Goal: Task Accomplishment & Management: Use online tool/utility

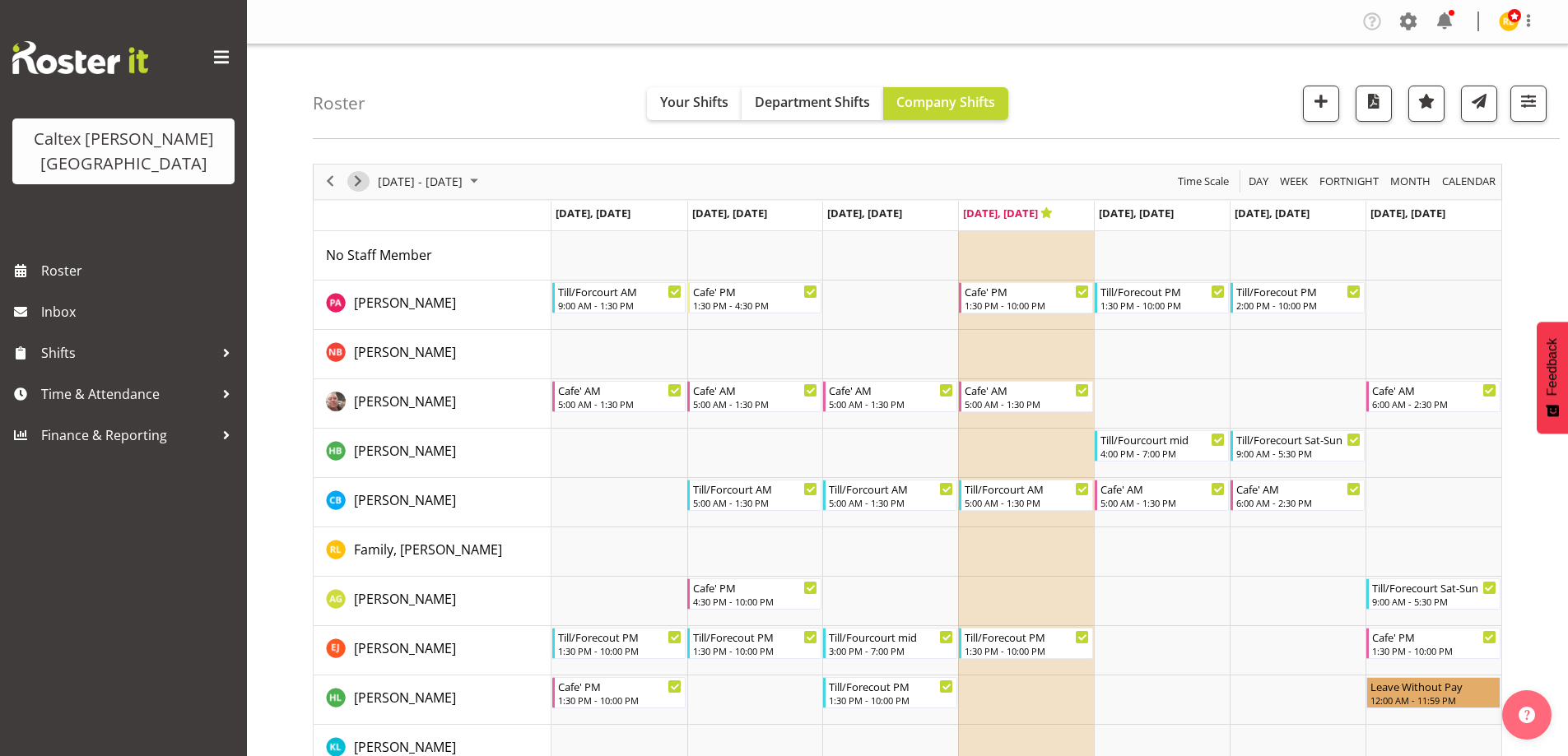
click at [358, 182] on span "Next" at bounding box center [357, 182] width 20 height 20
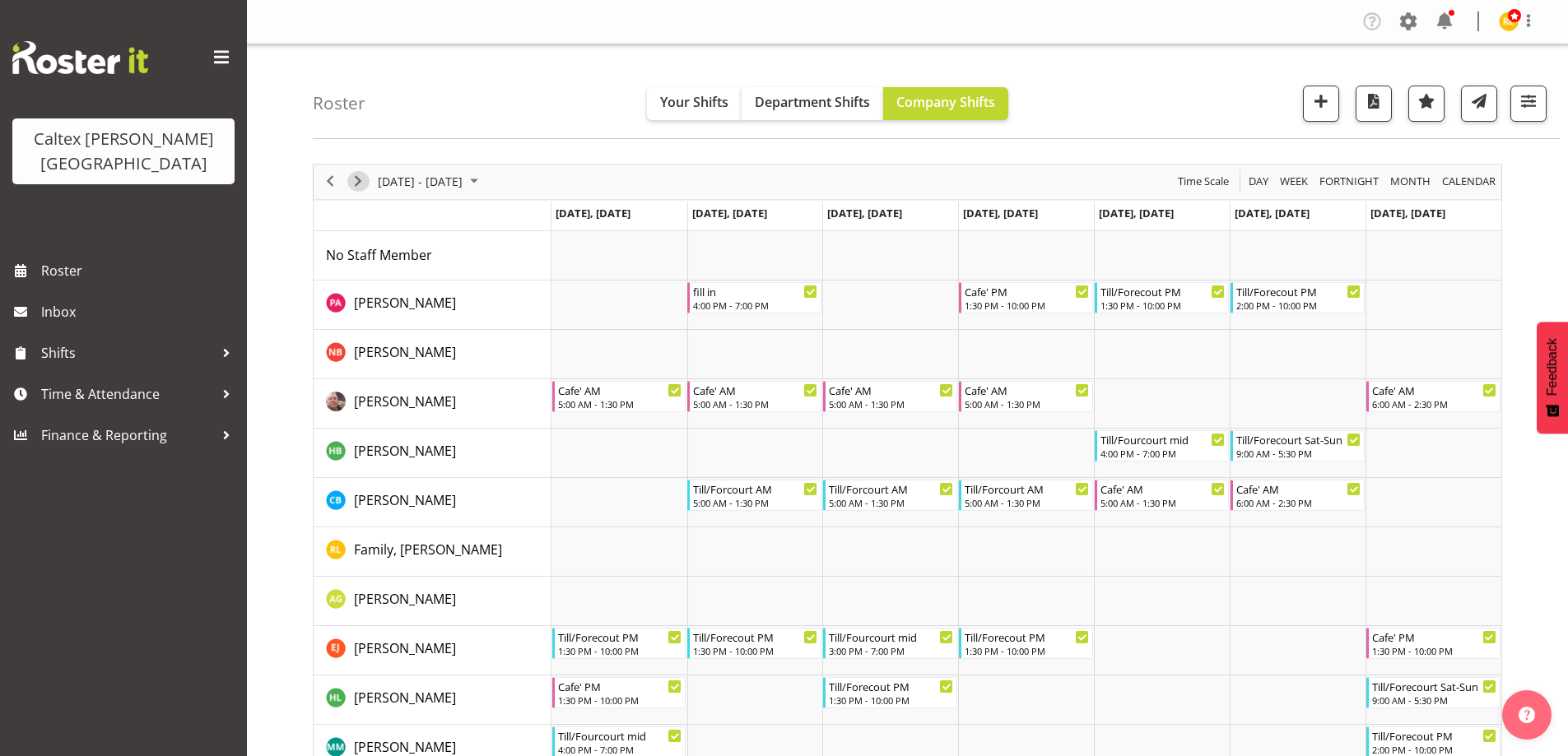
click at [361, 182] on span "Next" at bounding box center [357, 182] width 20 height 20
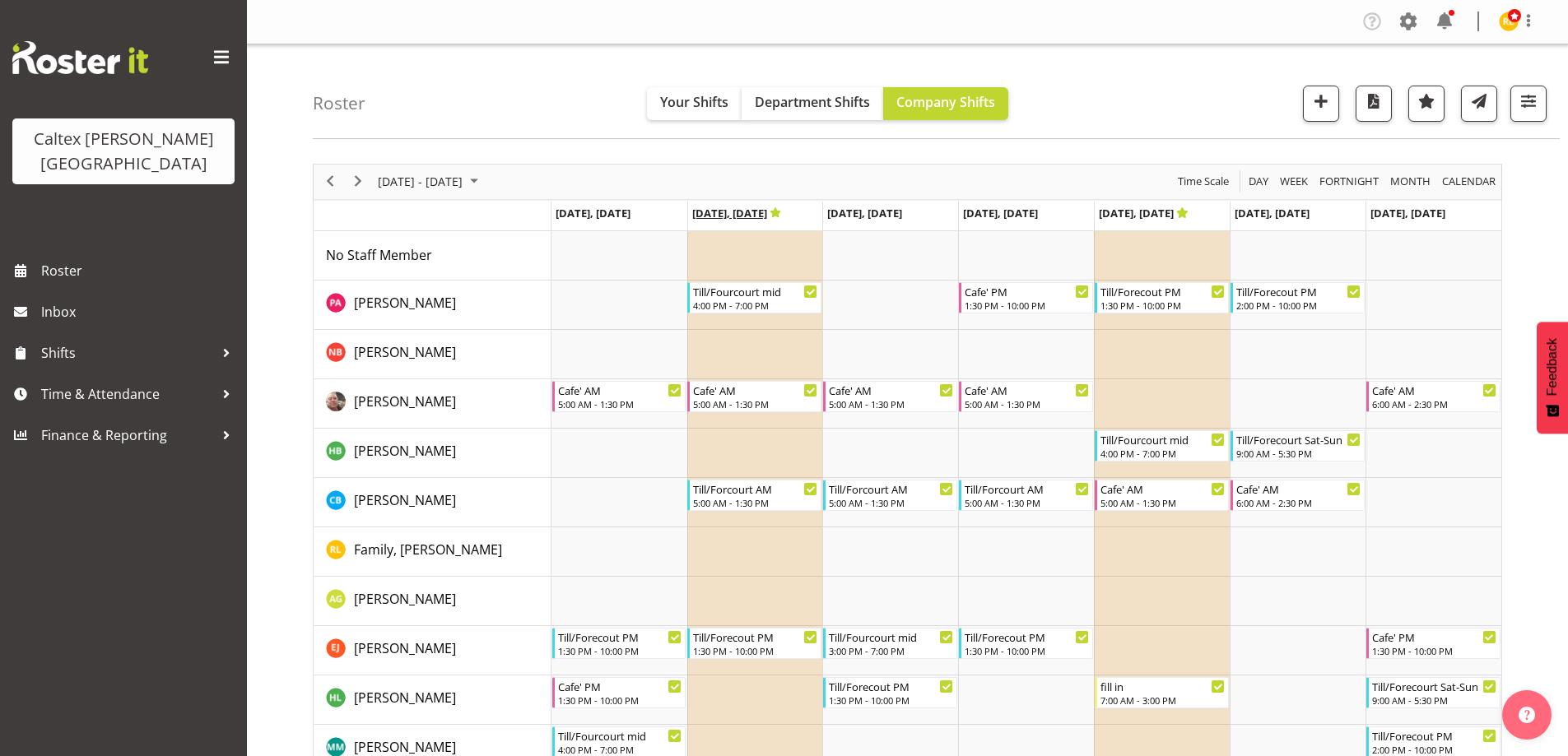
click at [723, 209] on span "[DATE], [DATE]" at bounding box center [737, 213] width 90 height 14
click at [766, 212] on span "[DATE], [DATE]" at bounding box center [737, 213] width 90 height 14
click at [781, 216] on icon "Timeline Week of August 28, 2025" at bounding box center [776, 212] width 12 height 11
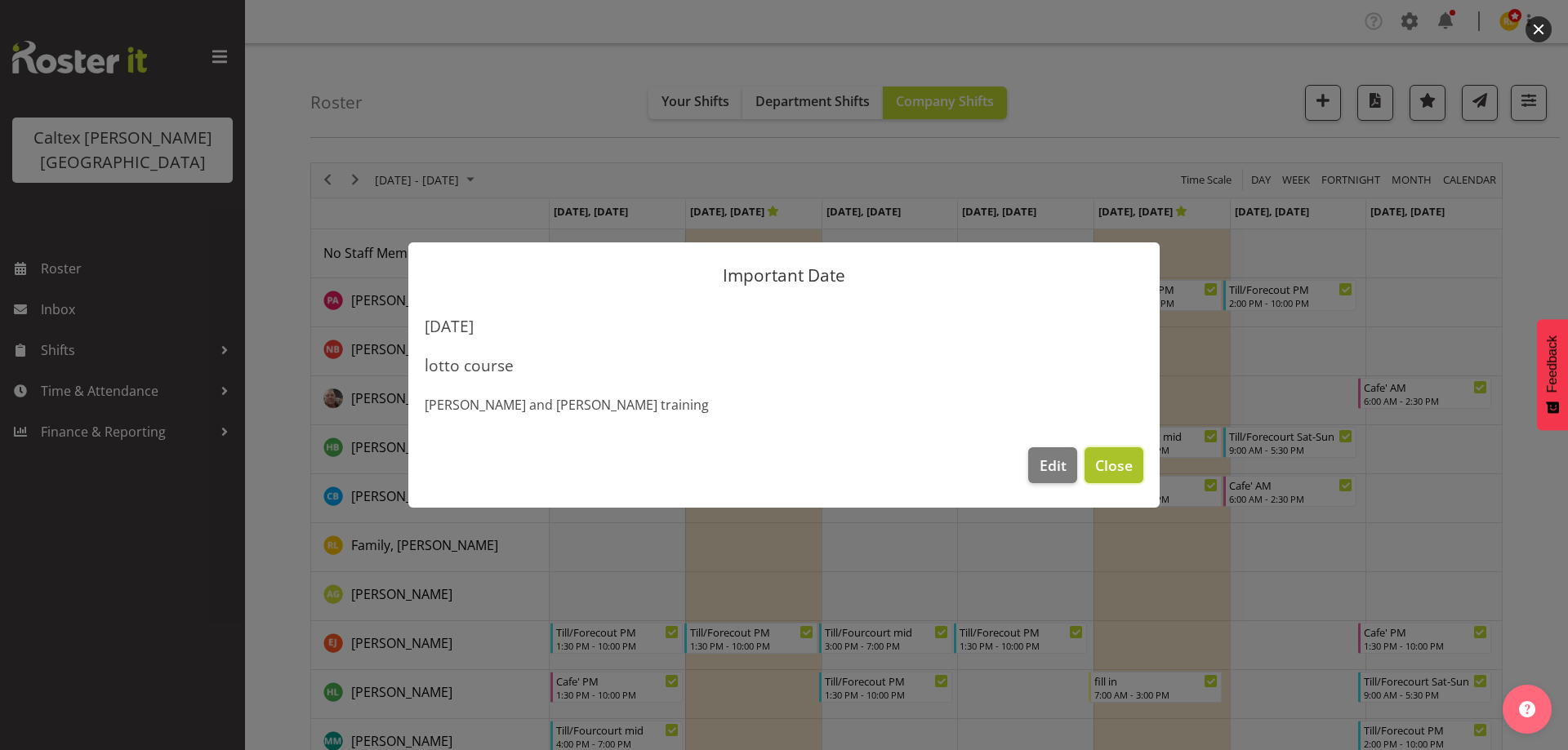
click at [1135, 470] on button "Close" at bounding box center [1114, 465] width 59 height 36
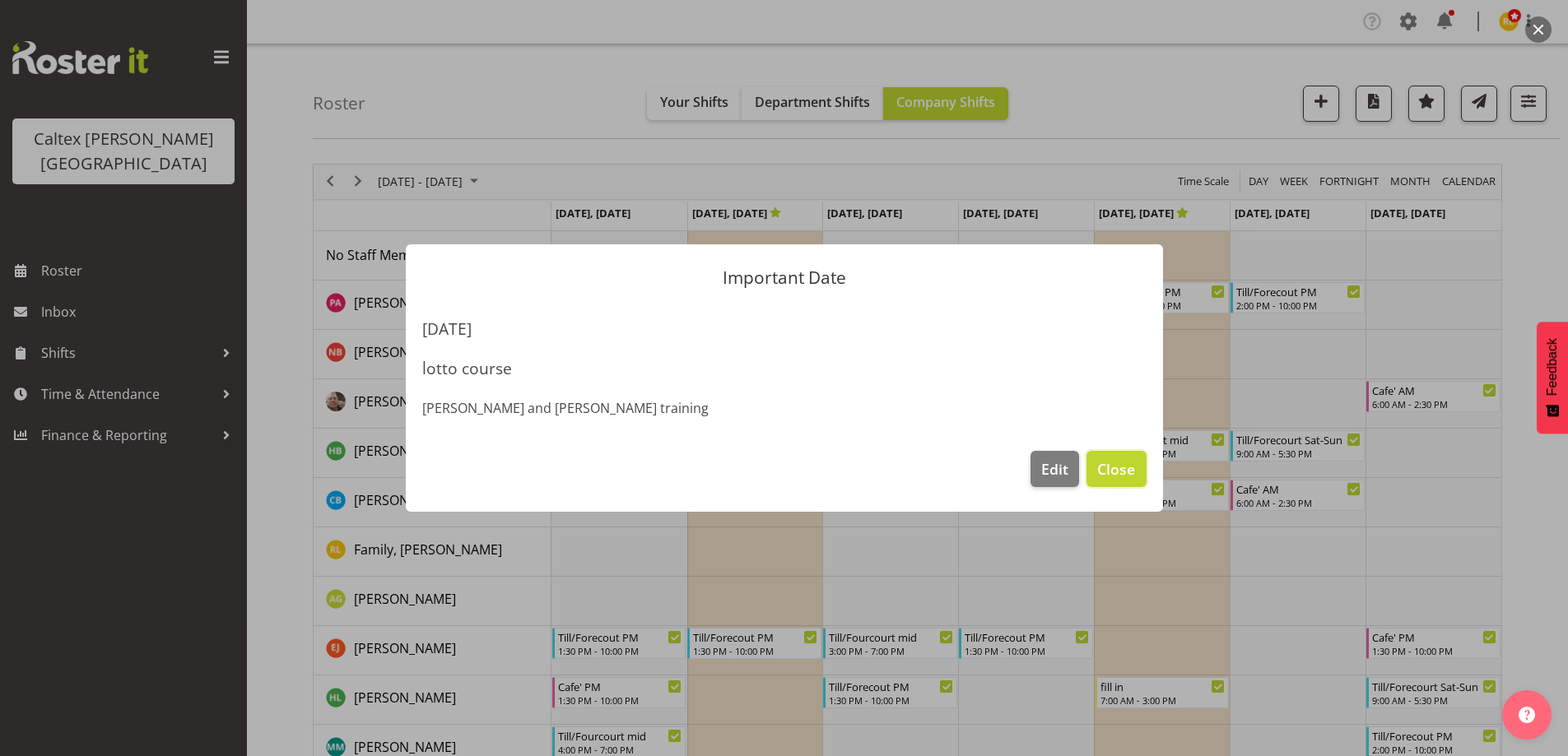
click at [1145, 473] on button "Close" at bounding box center [1116, 469] width 59 height 36
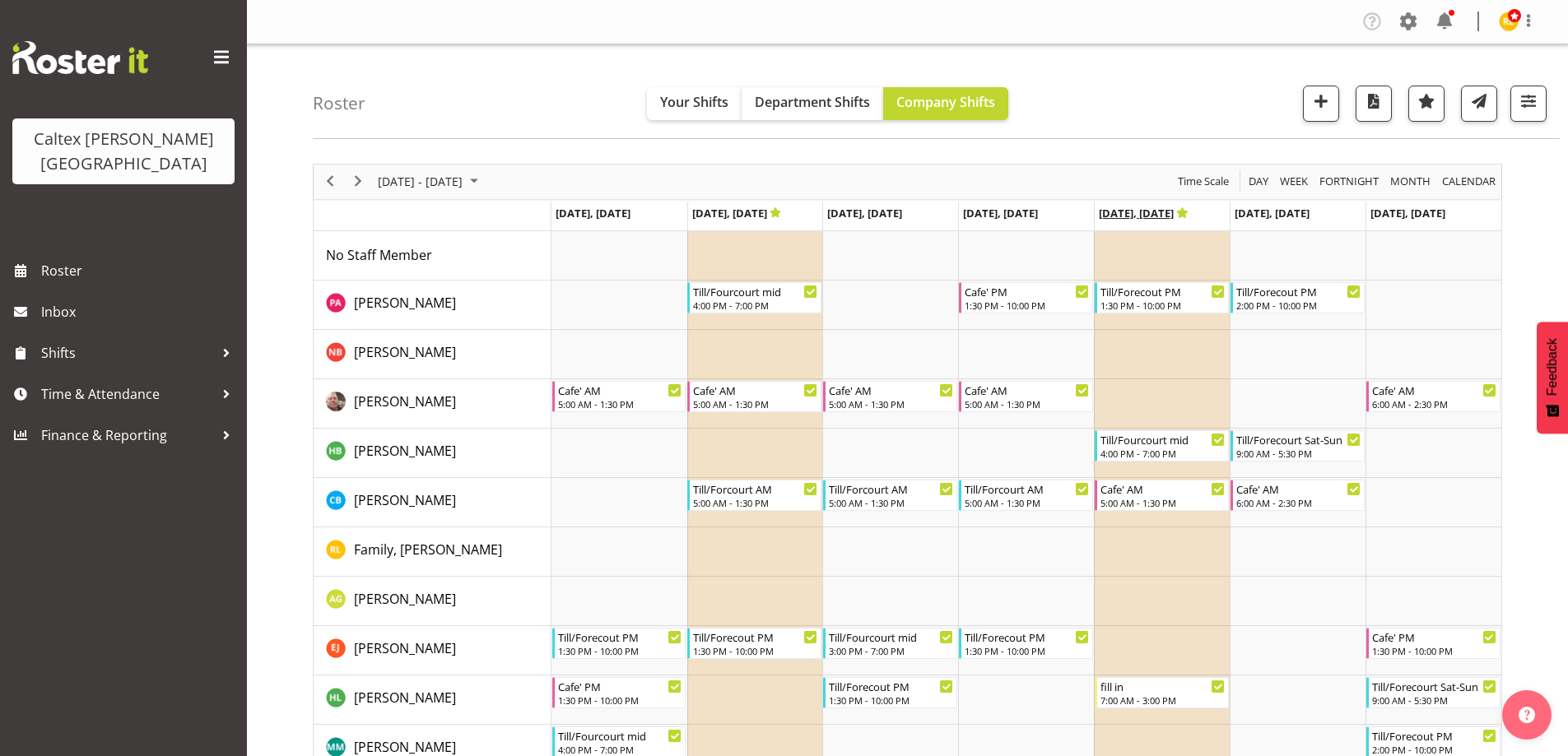
click at [1153, 211] on span "Aug 29, Friday" at bounding box center [1144, 213] width 90 height 14
click at [1181, 215] on icon "Timeline Week of August 28, 2025" at bounding box center [1183, 212] width 12 height 11
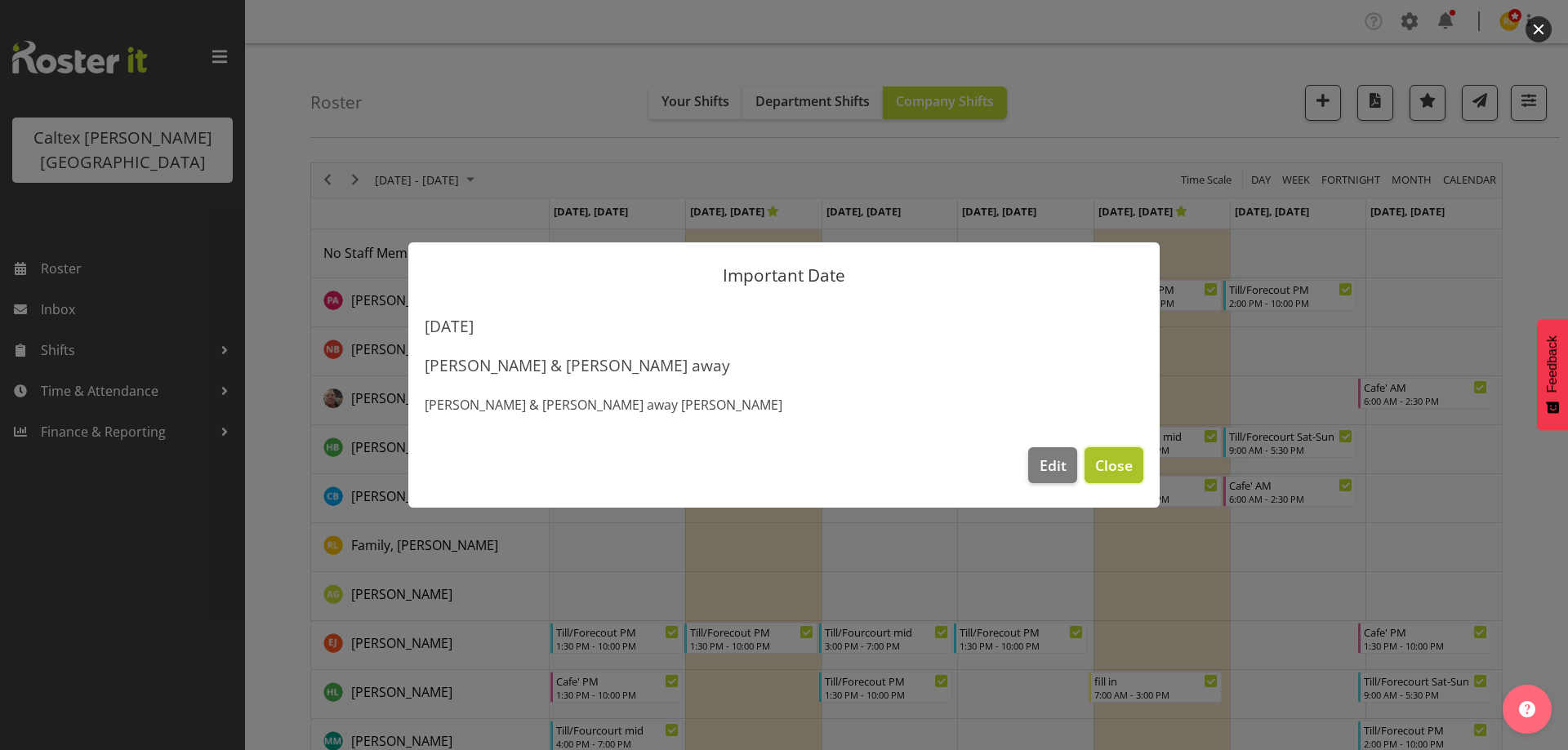
click at [1123, 468] on span "Close" at bounding box center [1114, 465] width 38 height 21
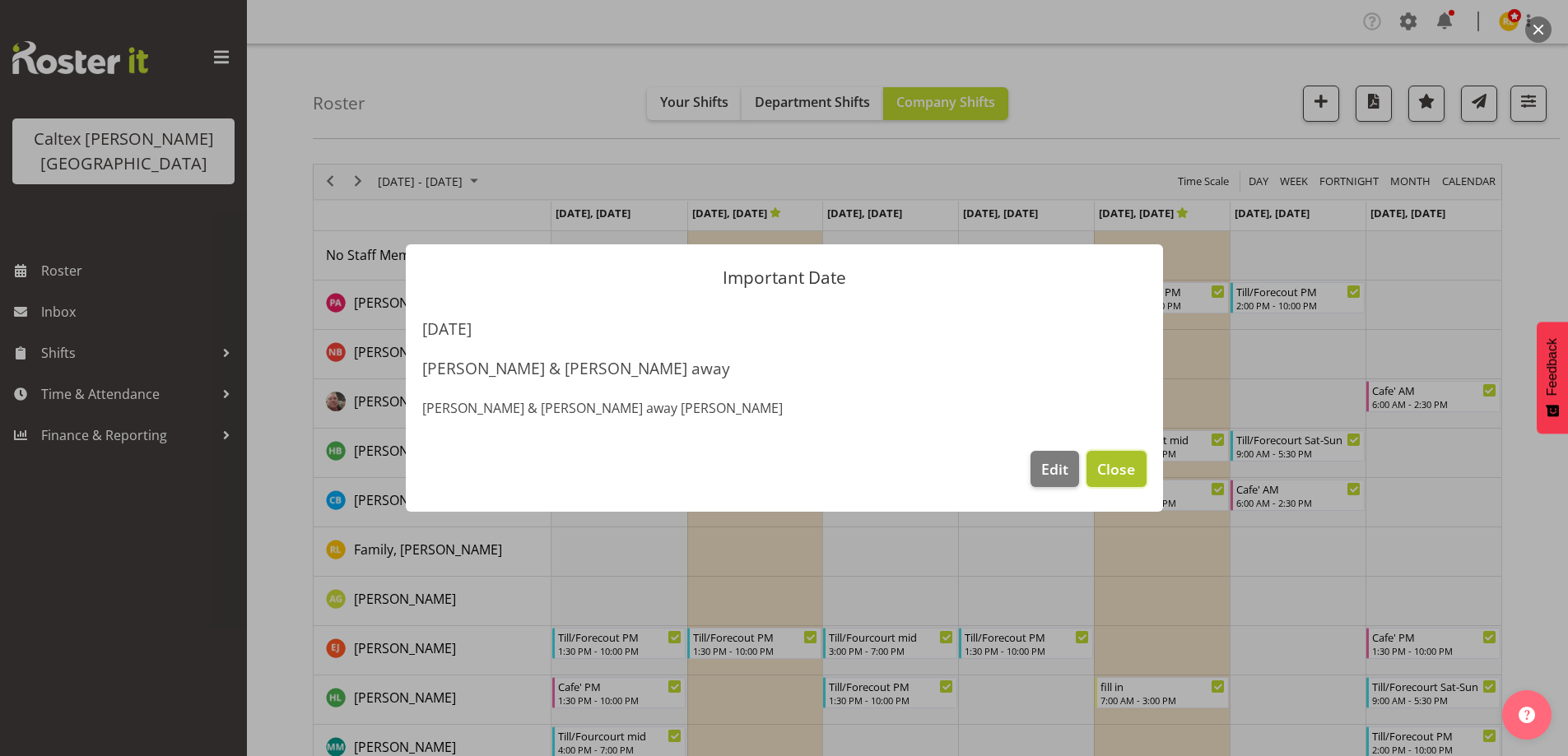
click at [1120, 465] on span "Close" at bounding box center [1116, 468] width 38 height 21
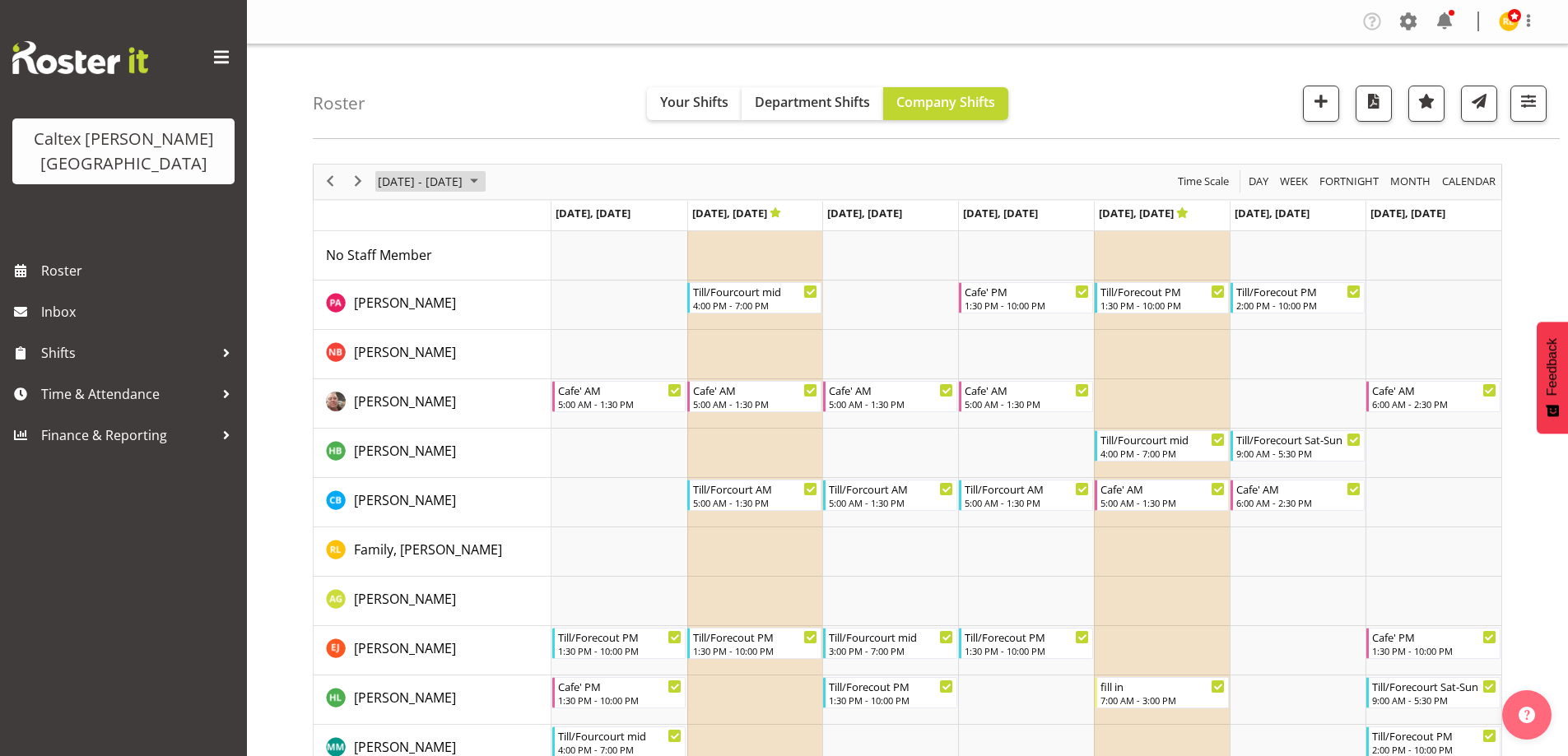
drag, startPoint x: 497, startPoint y: 179, endPoint x: 503, endPoint y: 195, distance: 17.1
click at [484, 180] on span "August 2025" at bounding box center [473, 182] width 20 height 20
click at [534, 419] on button "Today" at bounding box center [537, 425] width 56 height 23
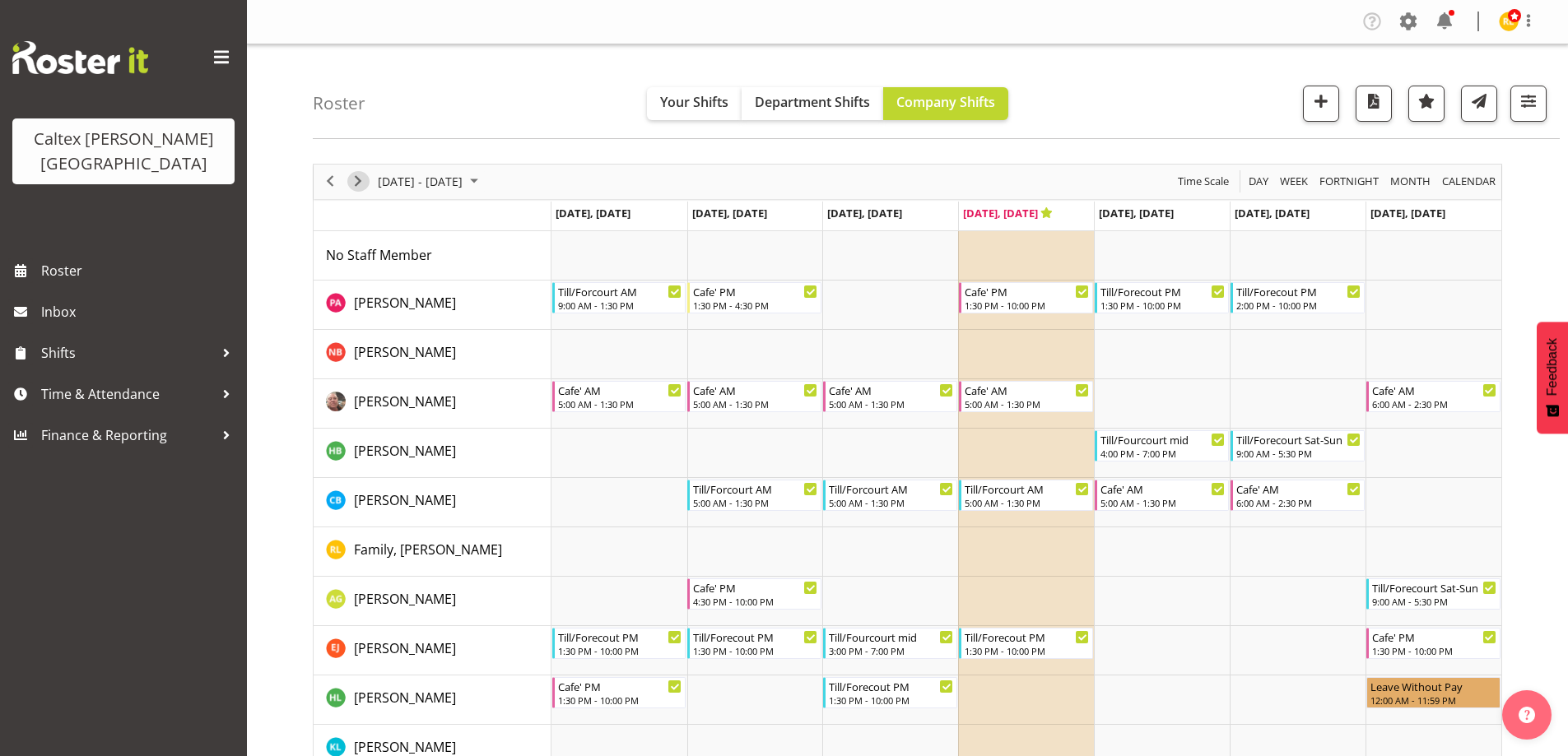
click at [356, 179] on span "Next" at bounding box center [357, 182] width 20 height 20
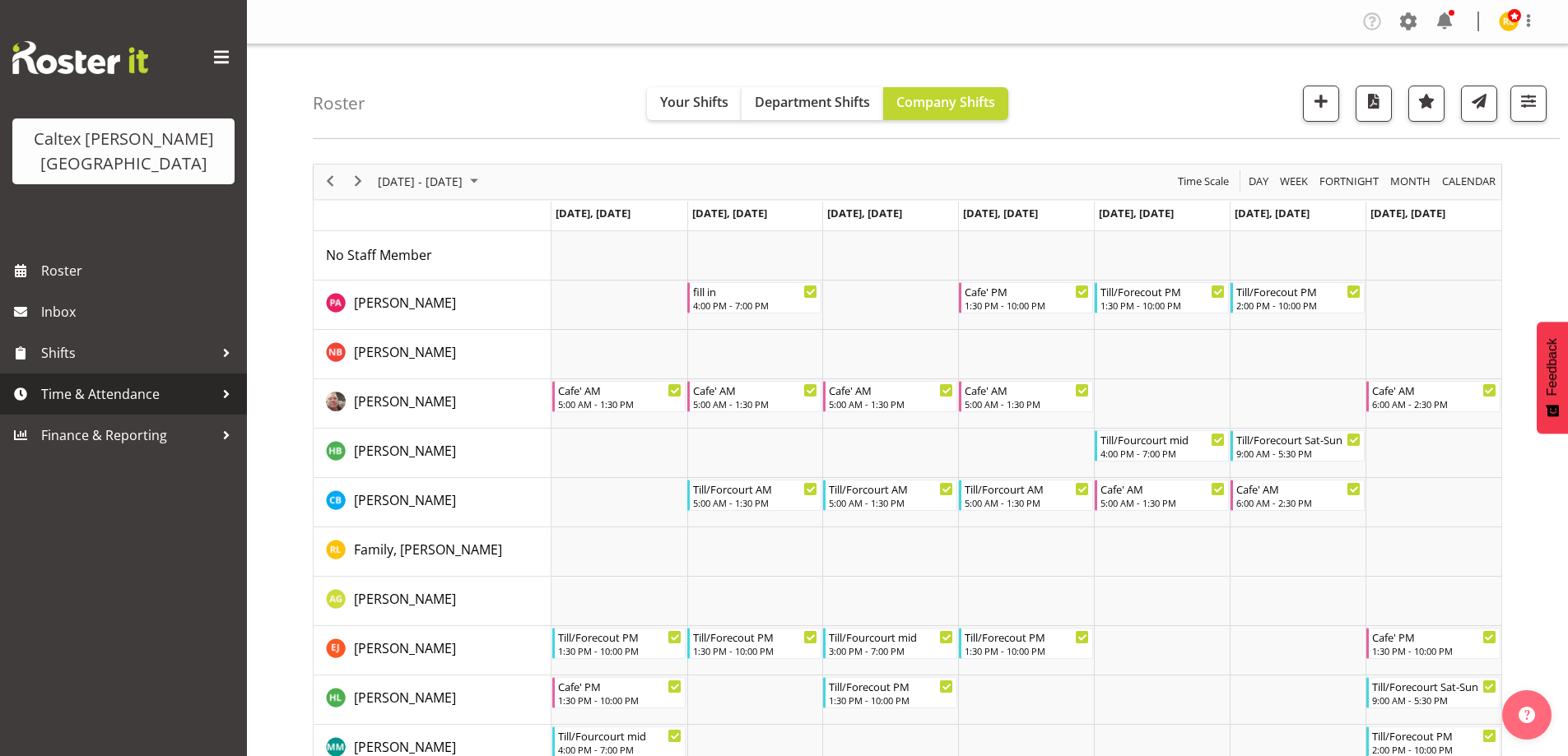
click at [219, 382] on div at bounding box center [226, 394] width 25 height 25
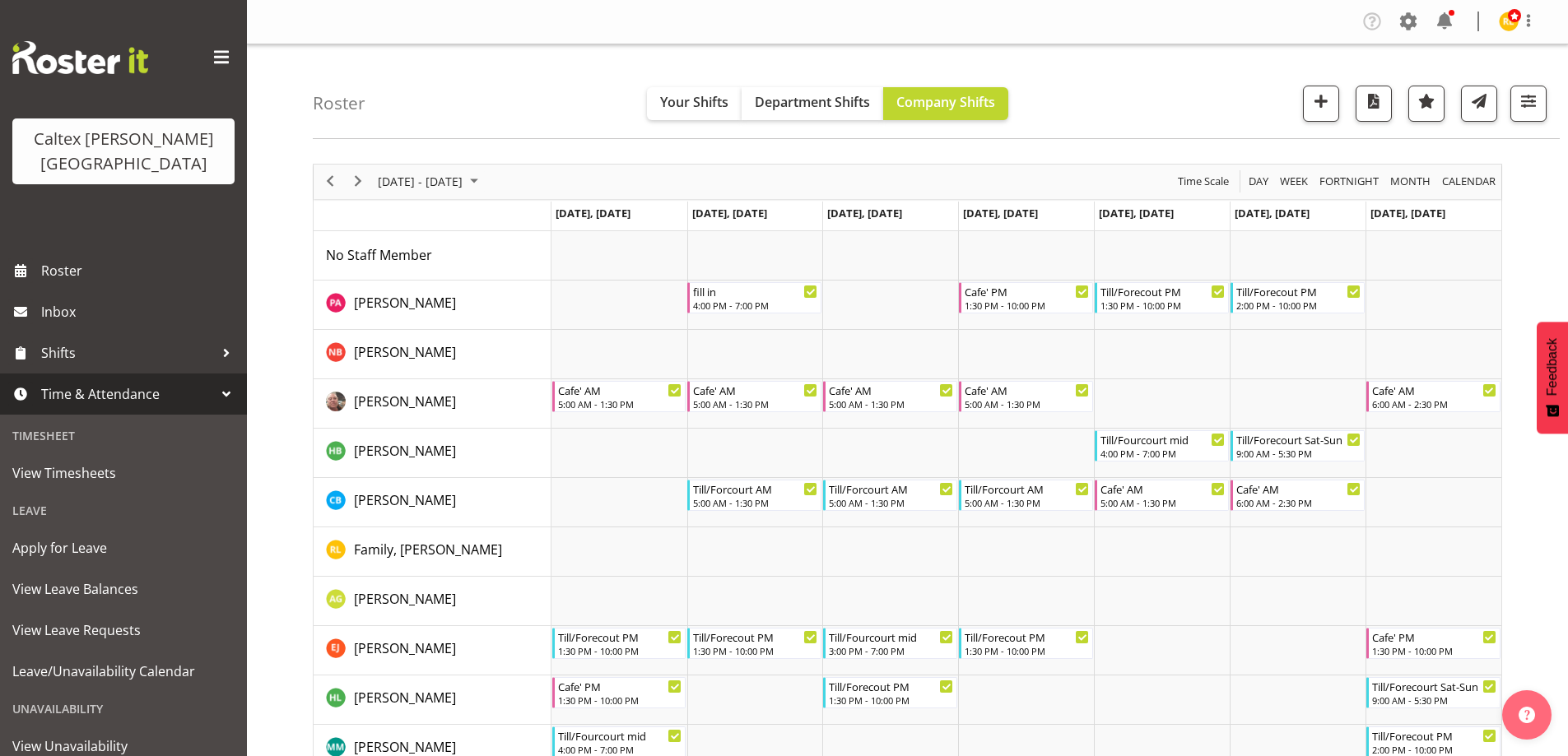
click at [64, 382] on span "Time & Attendance" at bounding box center [128, 394] width 173 height 25
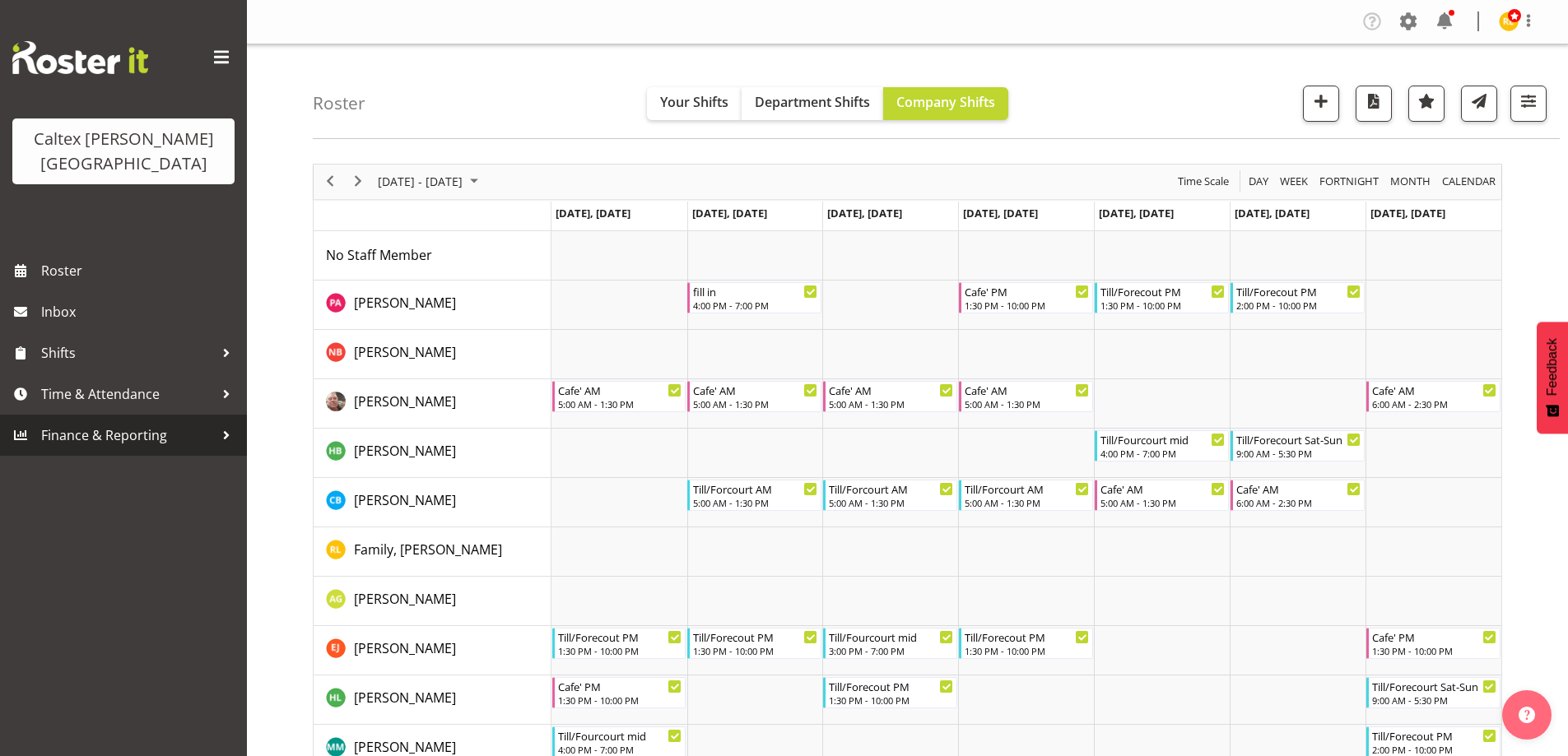
click at [70, 423] on span "Finance & Reporting" at bounding box center [128, 435] width 173 height 25
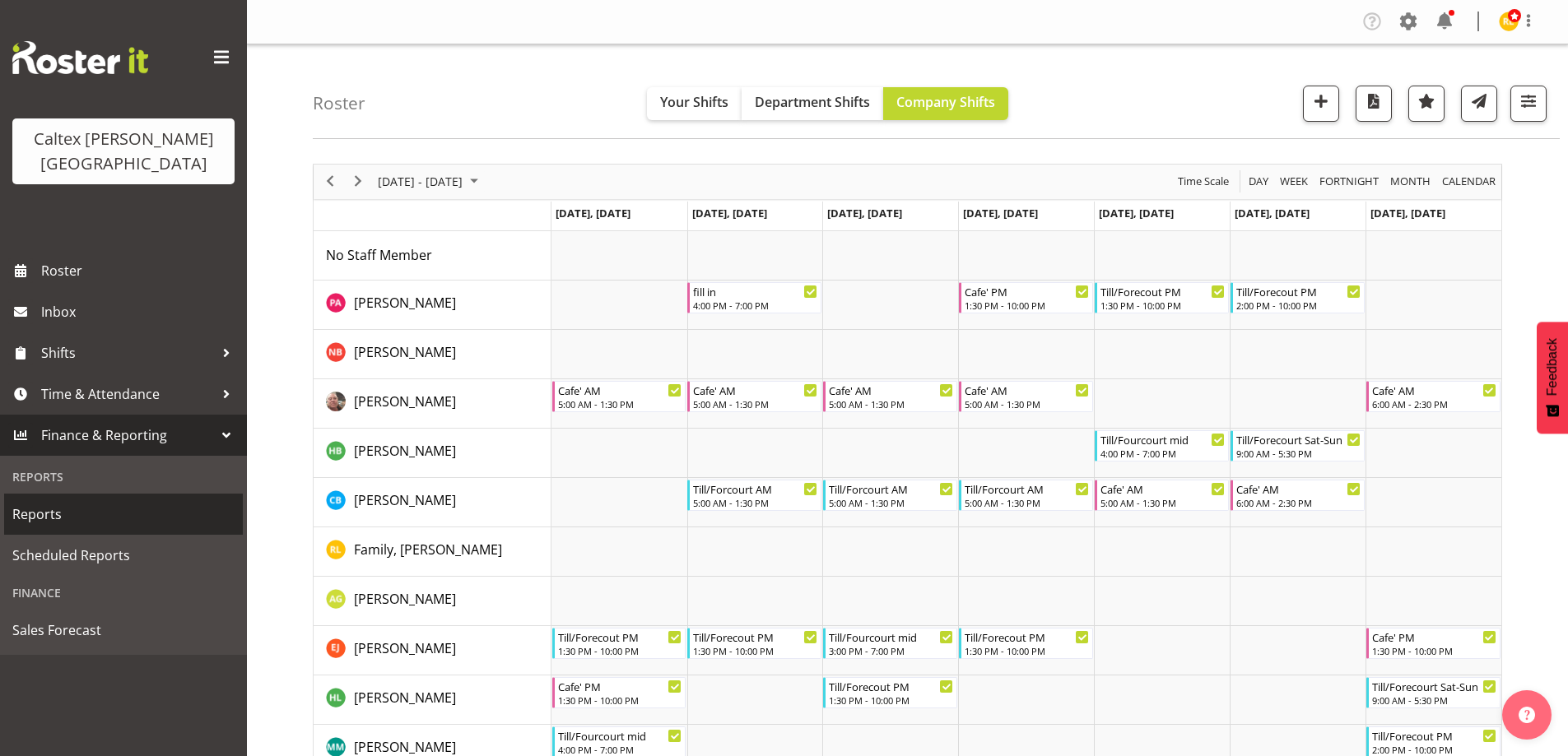
click at [64, 502] on span "Reports" at bounding box center [124, 514] width 222 height 25
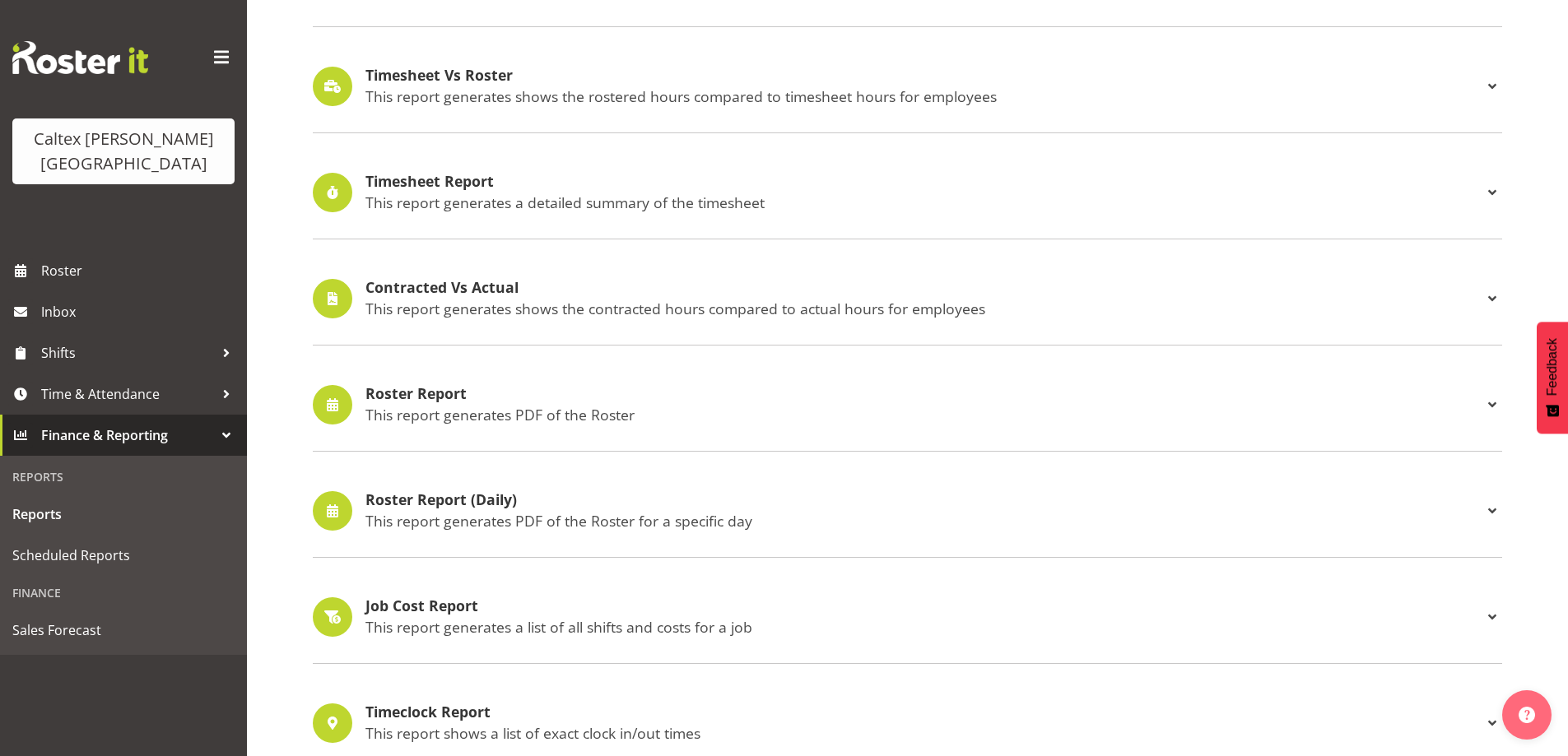
scroll to position [412, 0]
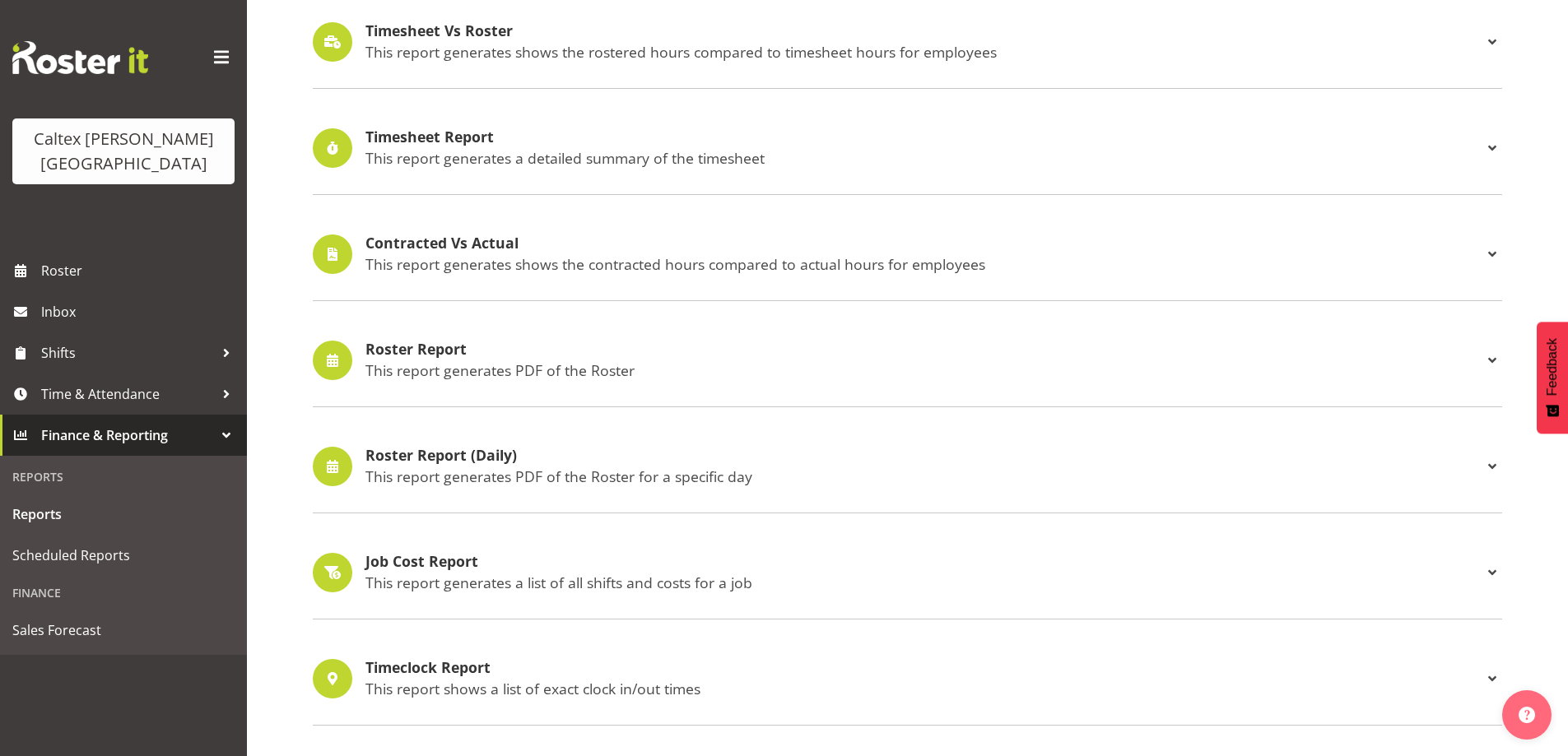
click at [404, 353] on h4 "Roster Report" at bounding box center [924, 350] width 1117 height 16
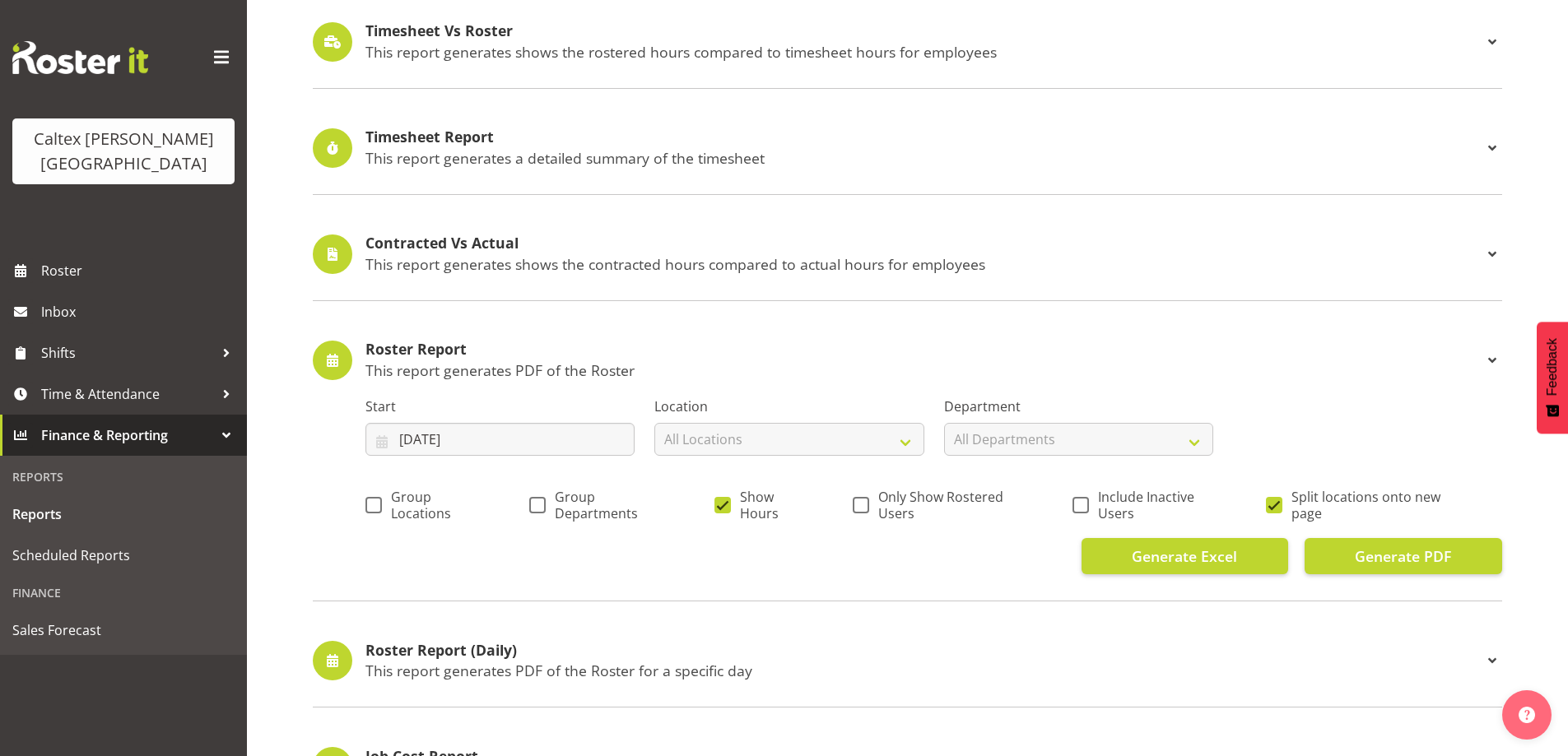
click at [709, 500] on div "Group Locations Group Departments Show Hours Only Show Rostered Users Include I…" at bounding box center [934, 507] width 1137 height 64
click at [731, 509] on span "Show Hours" at bounding box center [768, 505] width 76 height 33
click at [725, 509] on input "Show Hours" at bounding box center [720, 505] width 11 height 11
checkbox input "false"
click at [871, 503] on span "Only Show Rostered Users" at bounding box center [947, 505] width 157 height 33
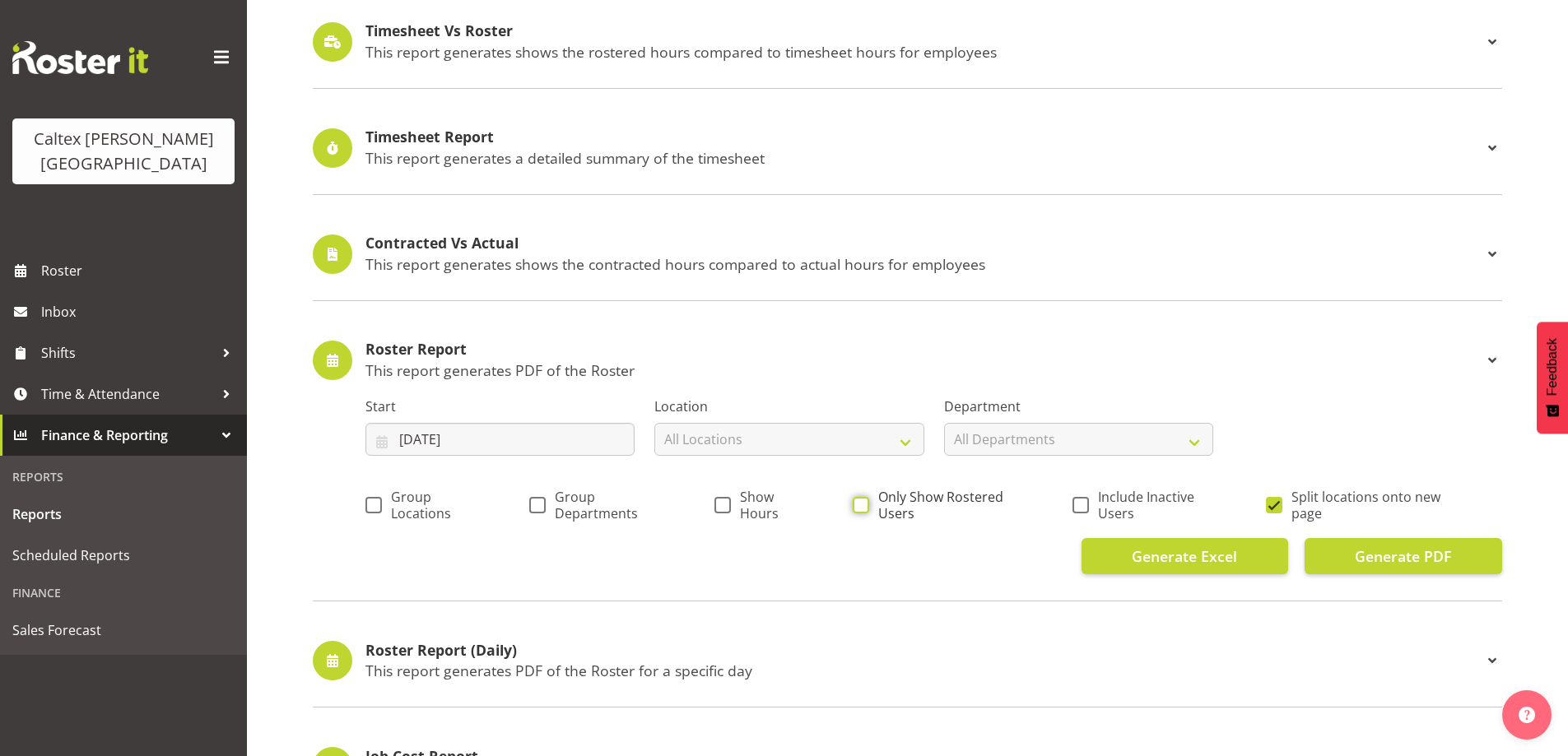
click at [864, 503] on input "Only Show Rostered Users" at bounding box center [858, 505] width 11 height 11
checkbox input "true"
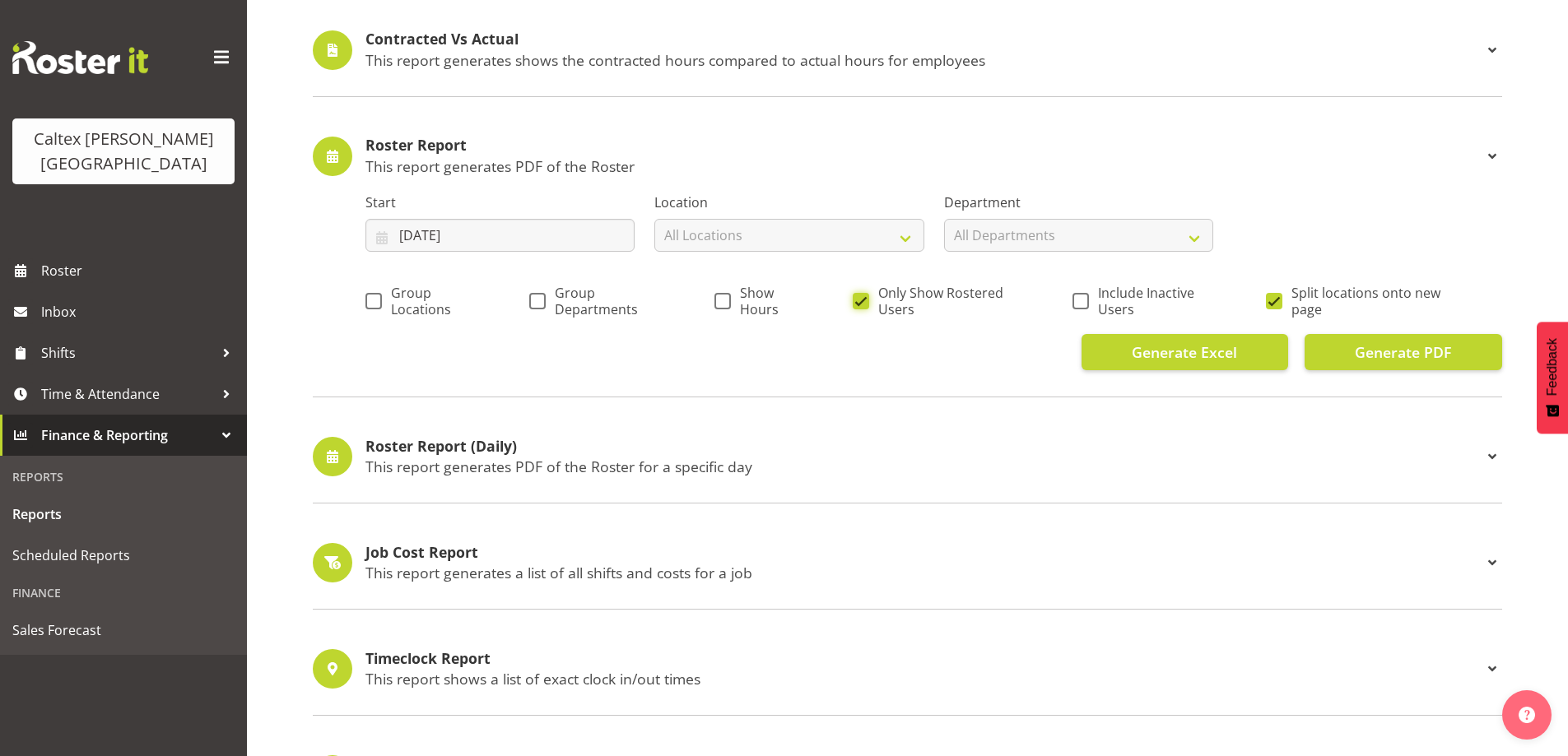
scroll to position [576, 0]
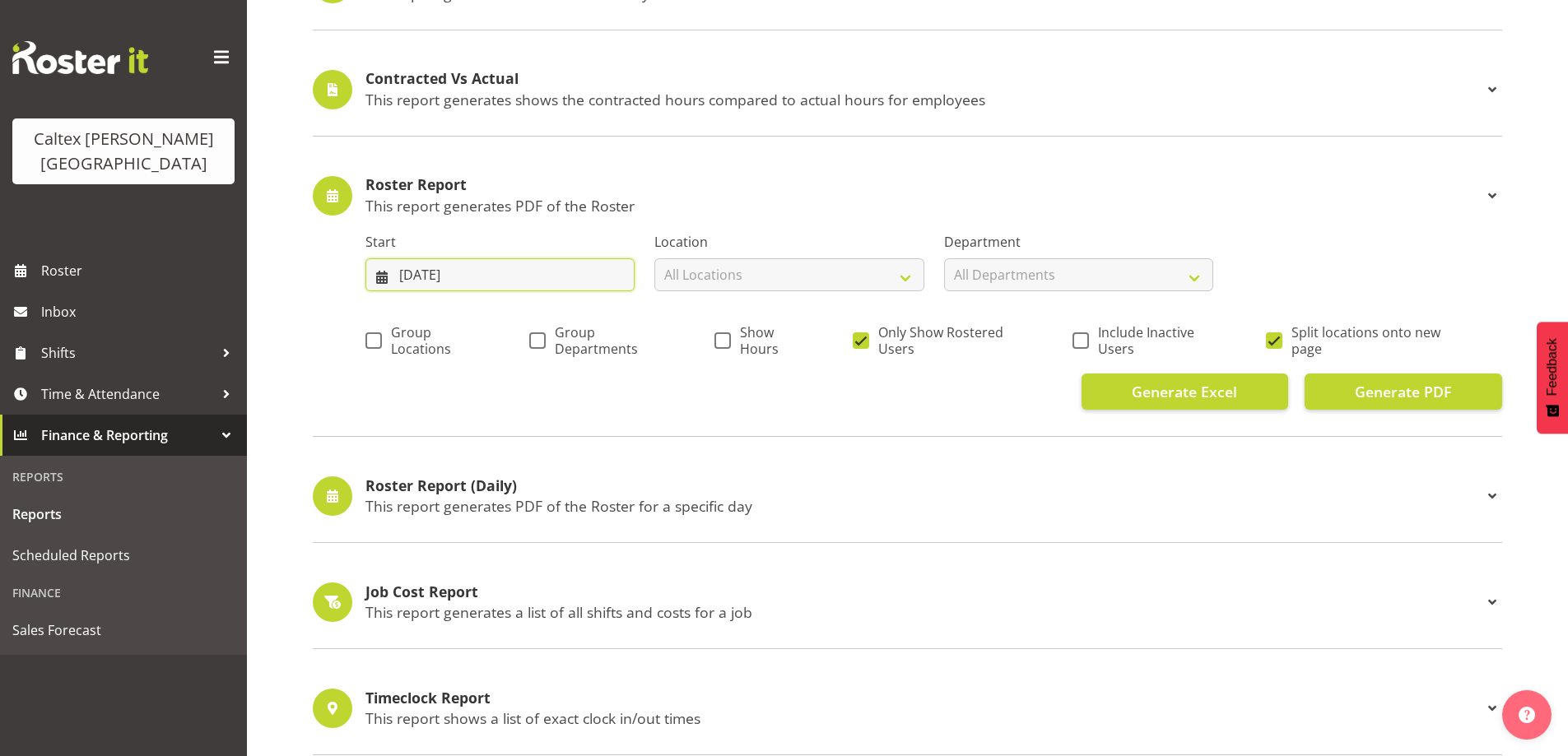
click at [482, 278] on input "[DATE]" at bounding box center [500, 275] width 269 height 33
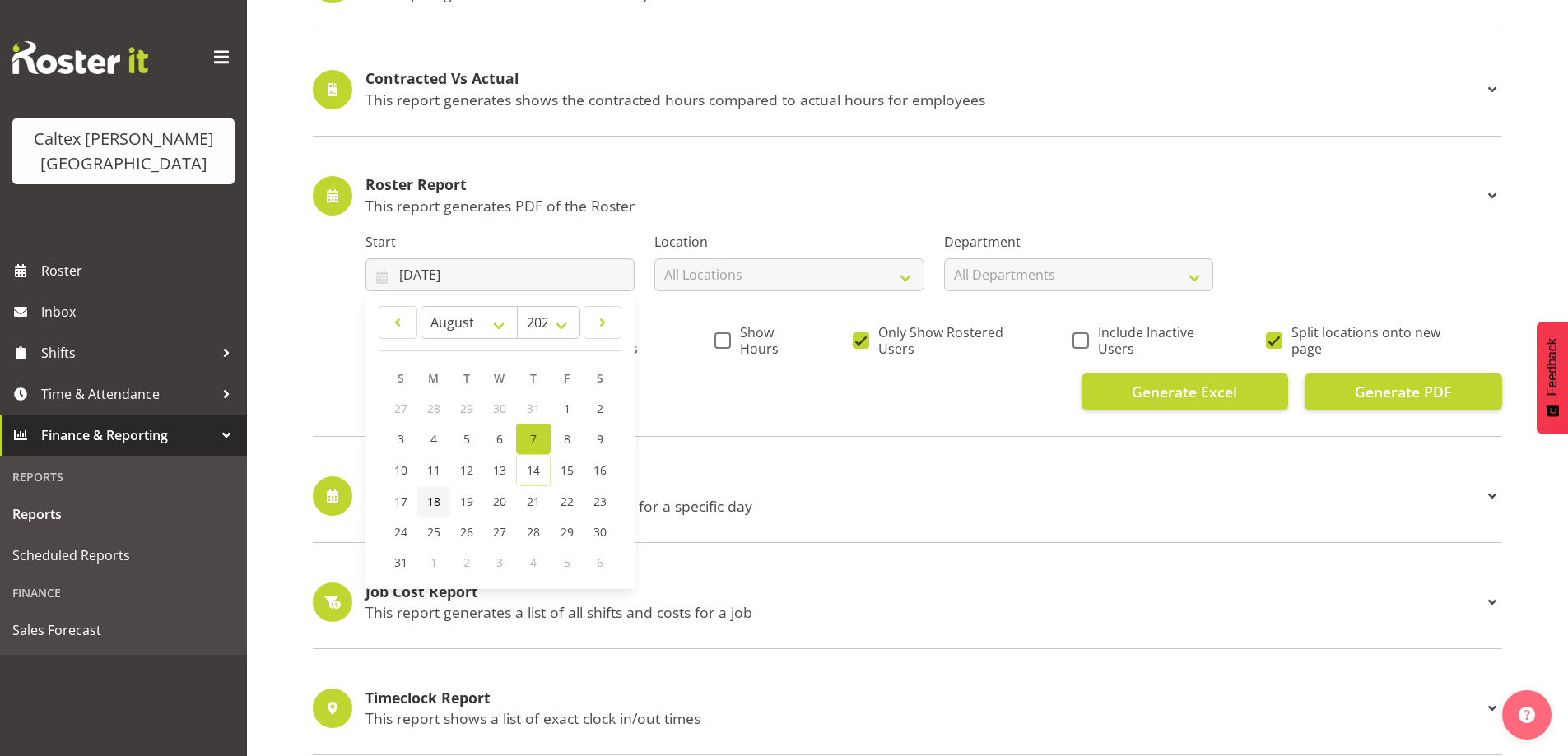
click at [434, 501] on span "18" at bounding box center [434, 501] width 14 height 15
type input "[DATE]"
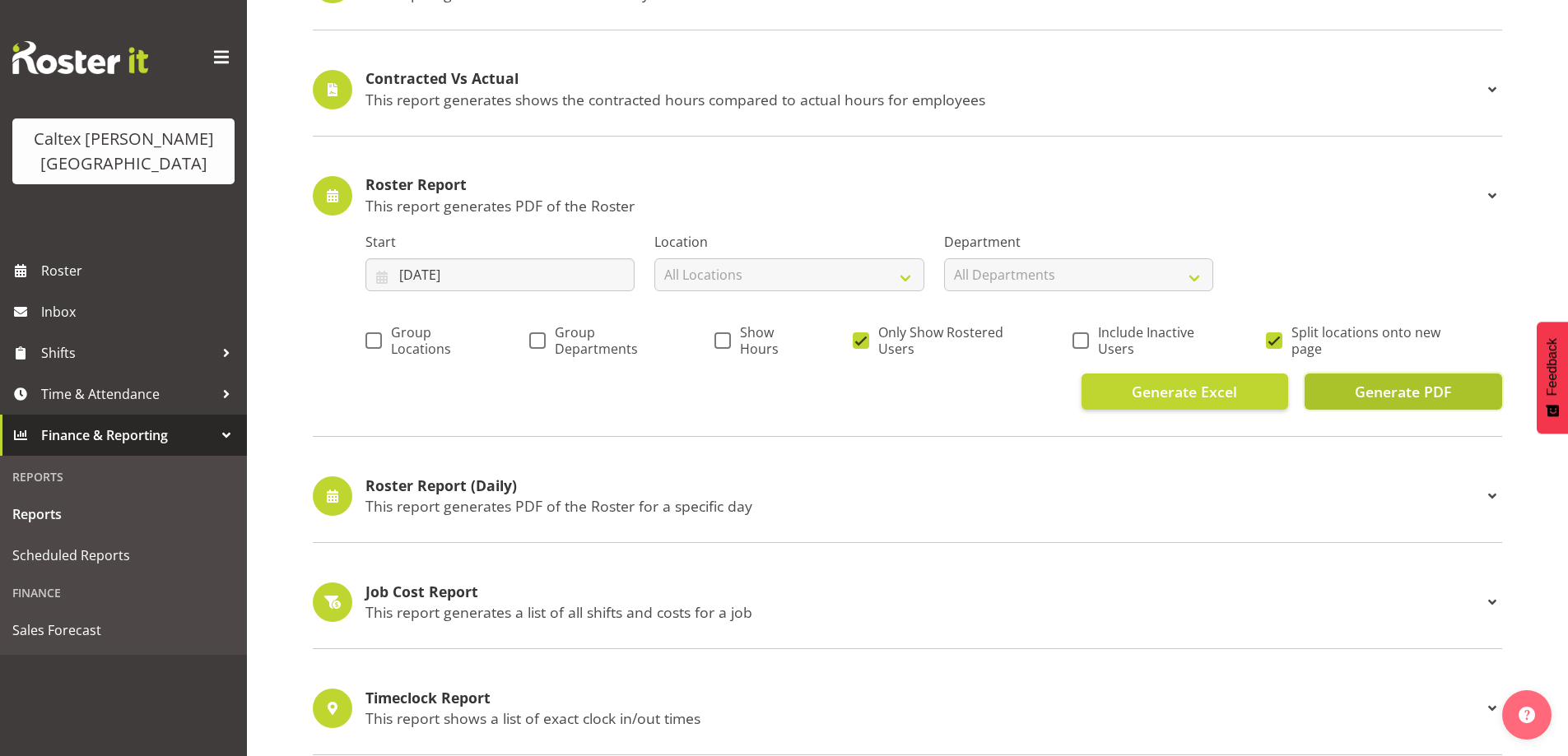
click at [1402, 388] on span "Generate PDF" at bounding box center [1403, 391] width 96 height 21
click at [518, 282] on input "[DATE]" at bounding box center [500, 275] width 269 height 33
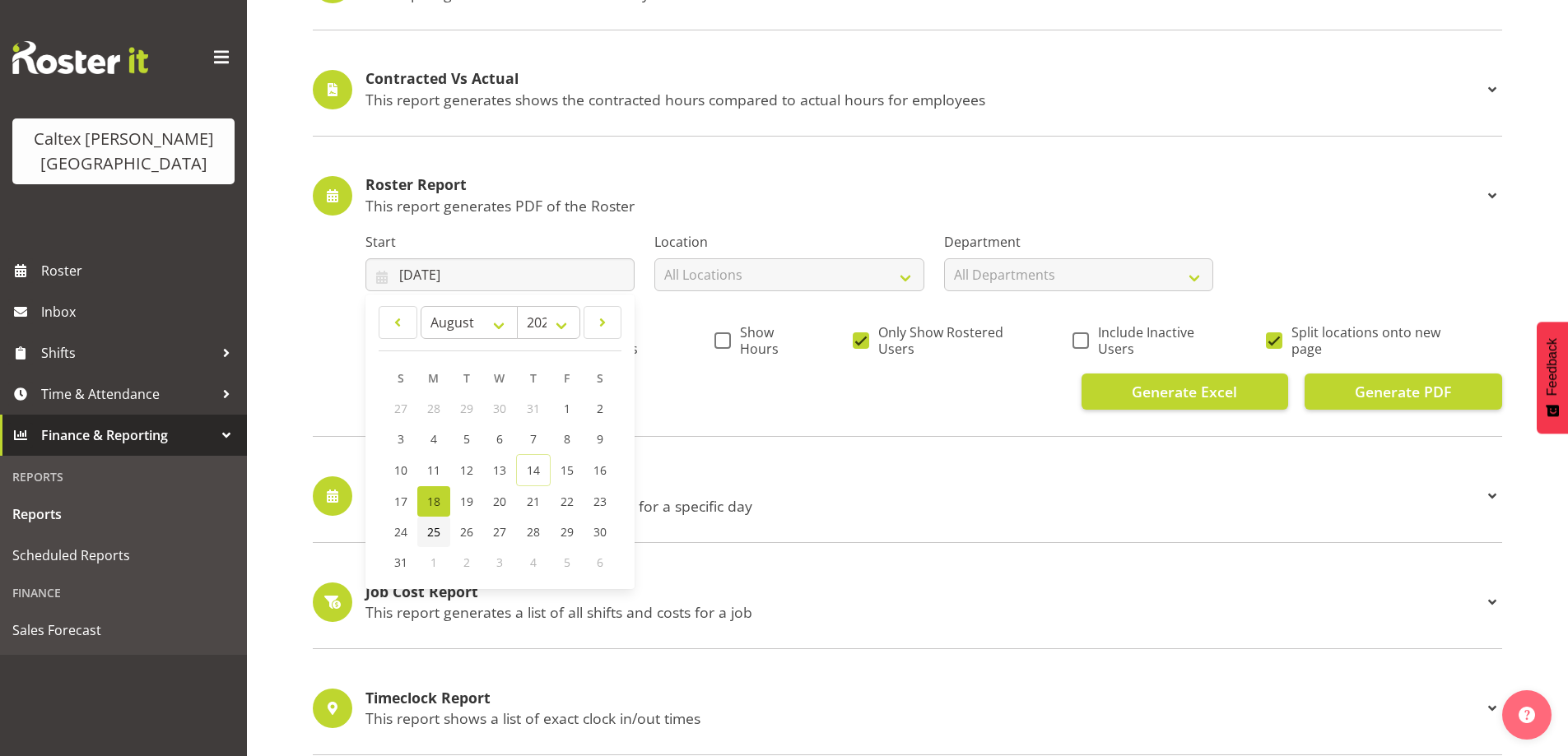
click at [430, 532] on span "25" at bounding box center [434, 532] width 14 height 15
type input "[DATE]"
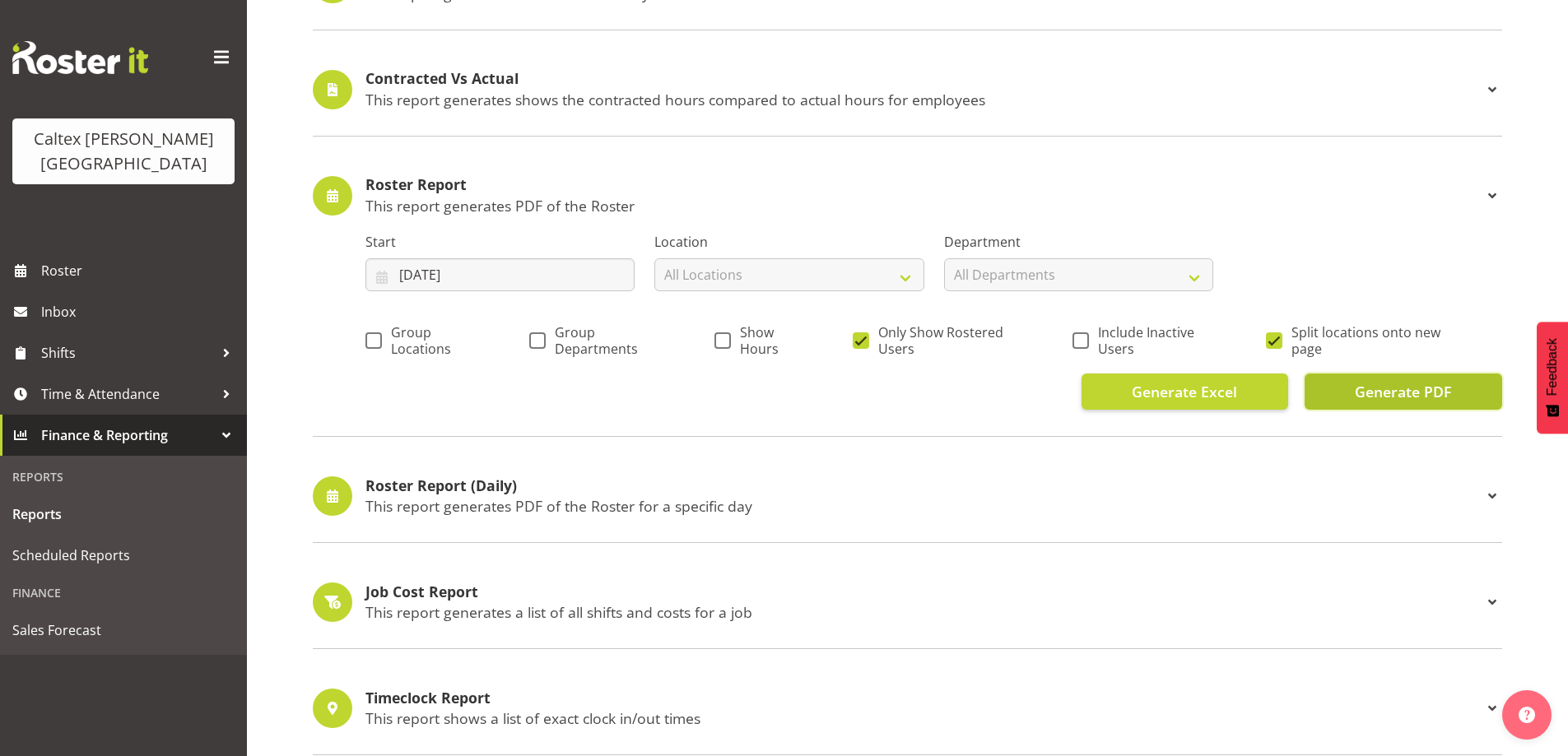
click at [1345, 395] on button "Generate PDF" at bounding box center [1403, 391] width 198 height 36
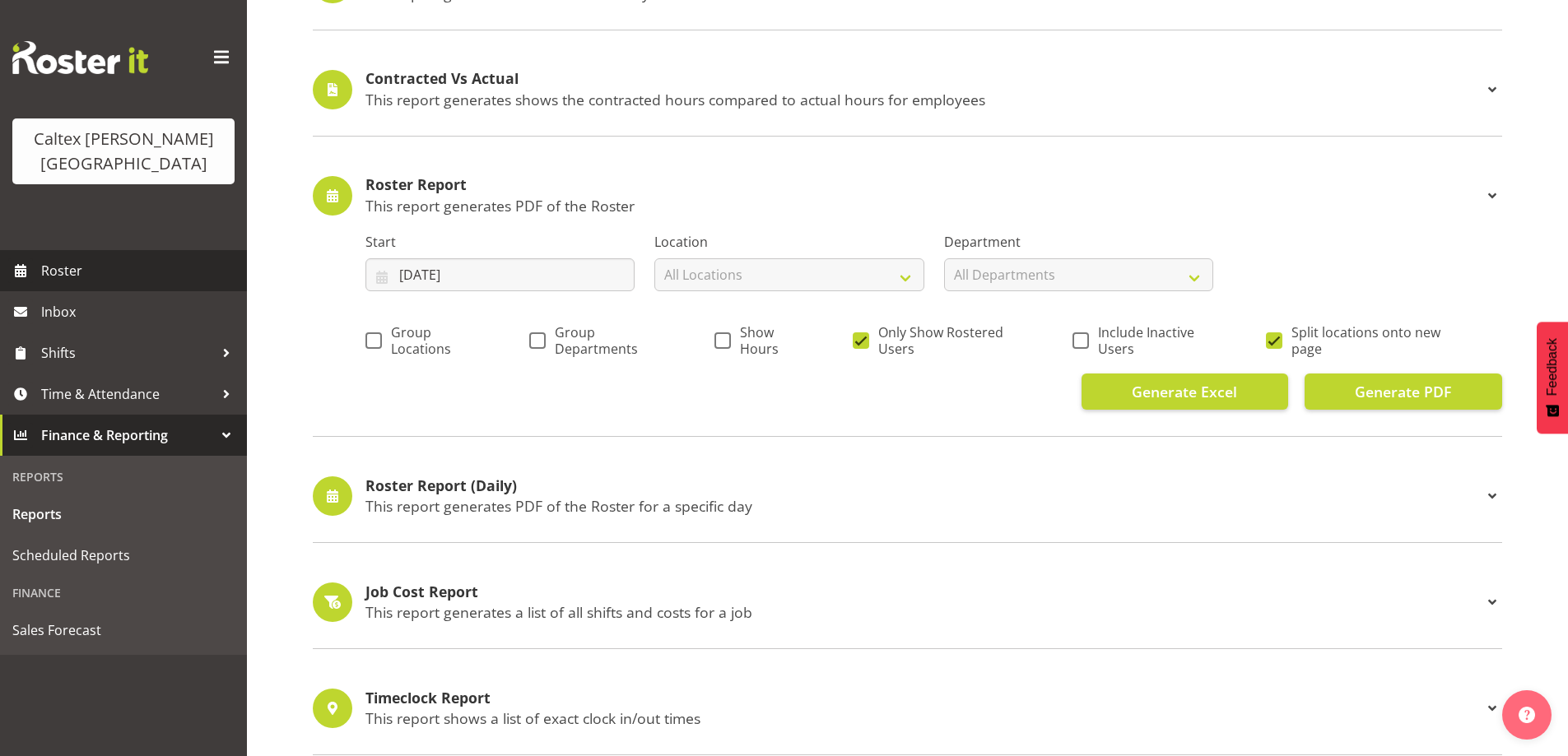
click at [36, 250] on link "Roster" at bounding box center [123, 271] width 247 height 42
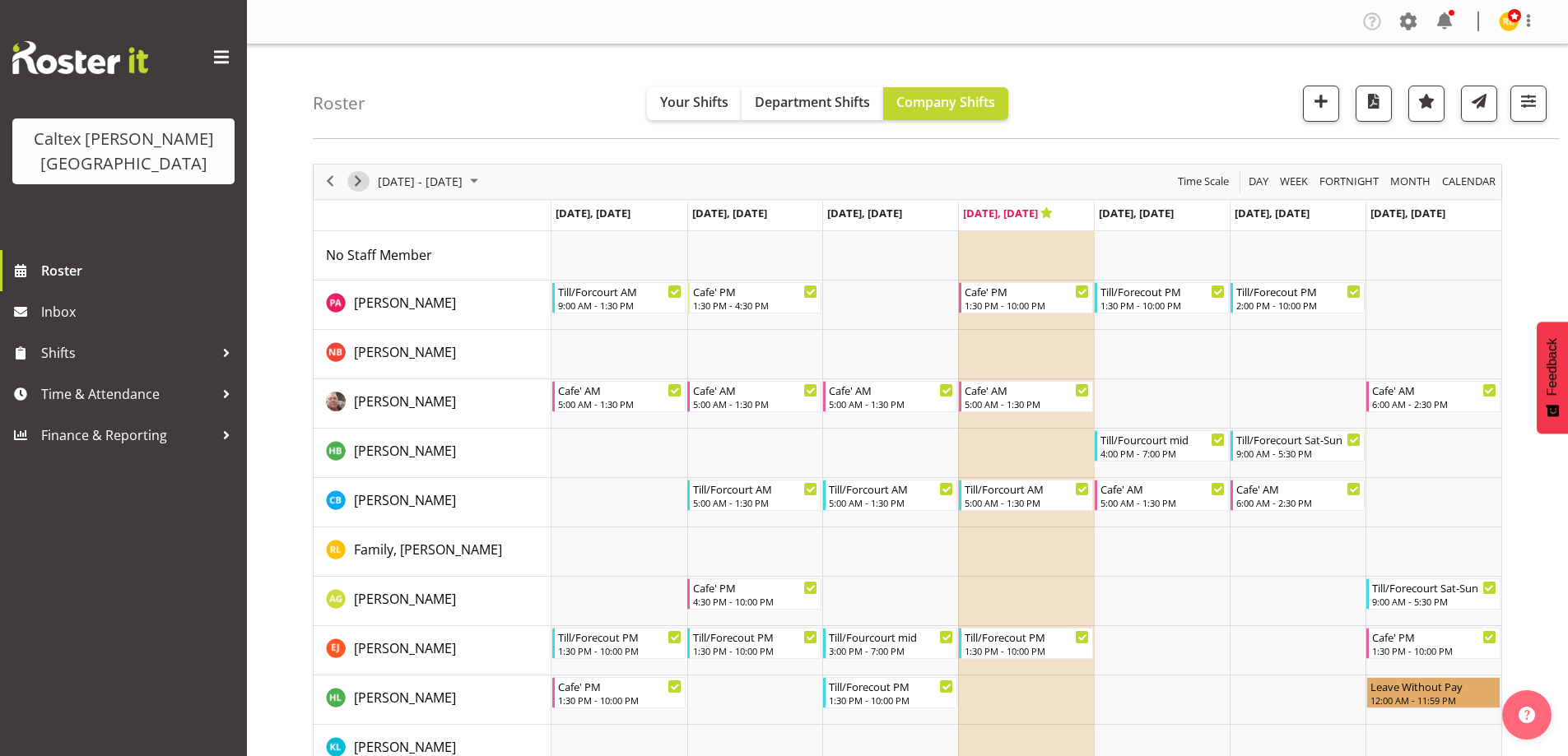
click at [350, 180] on span "Next" at bounding box center [357, 182] width 20 height 20
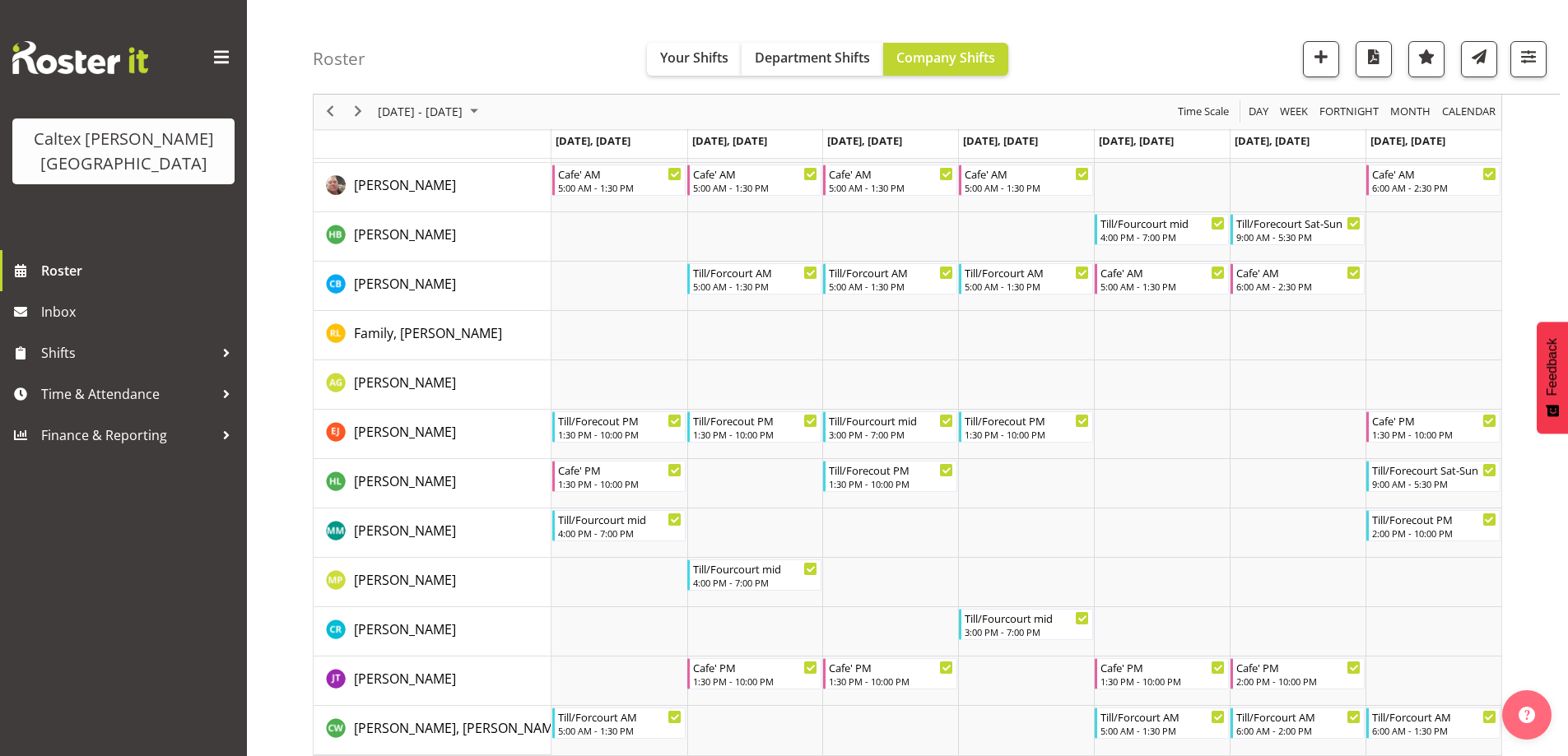
scroll to position [229, 0]
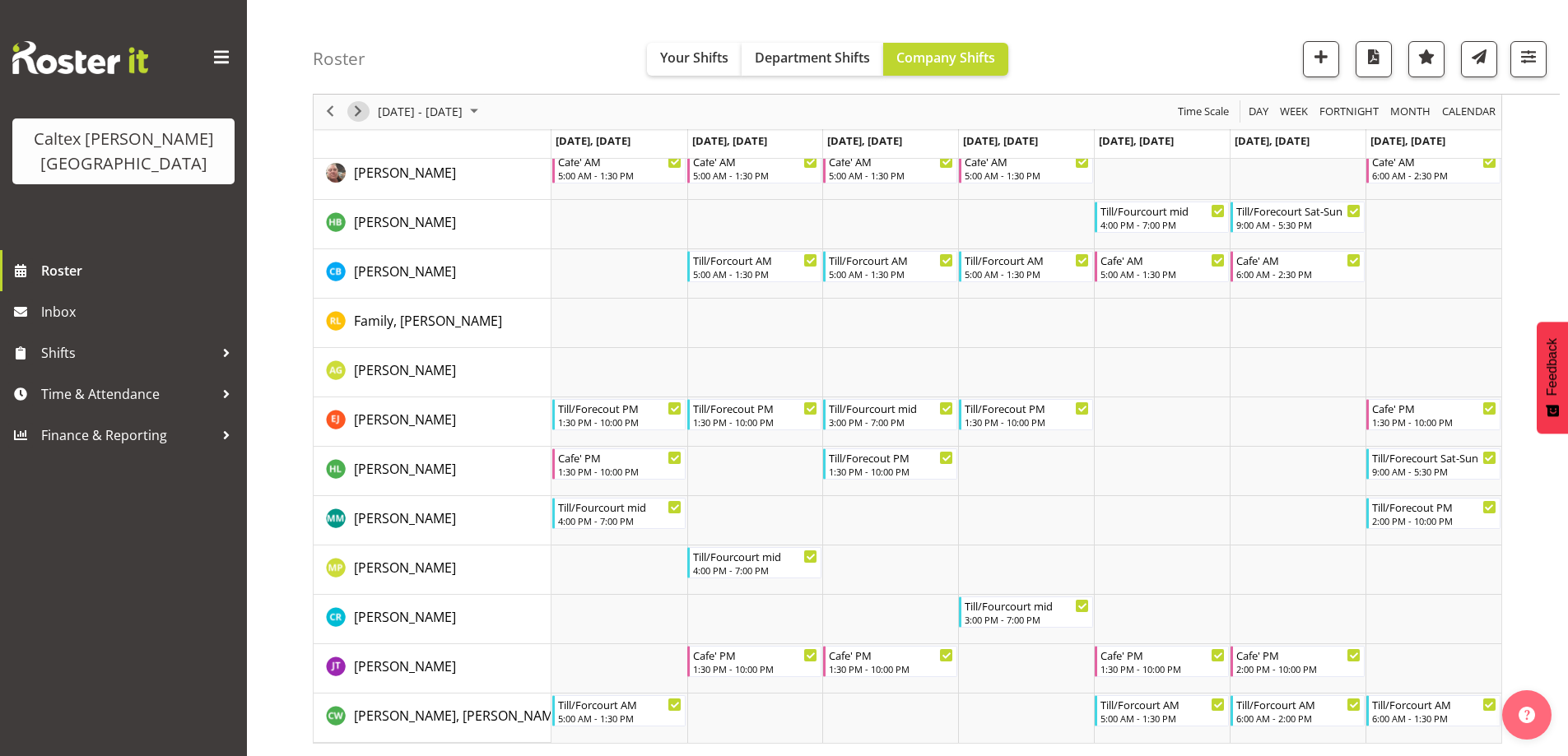
click at [358, 109] on span "Next" at bounding box center [357, 112] width 20 height 20
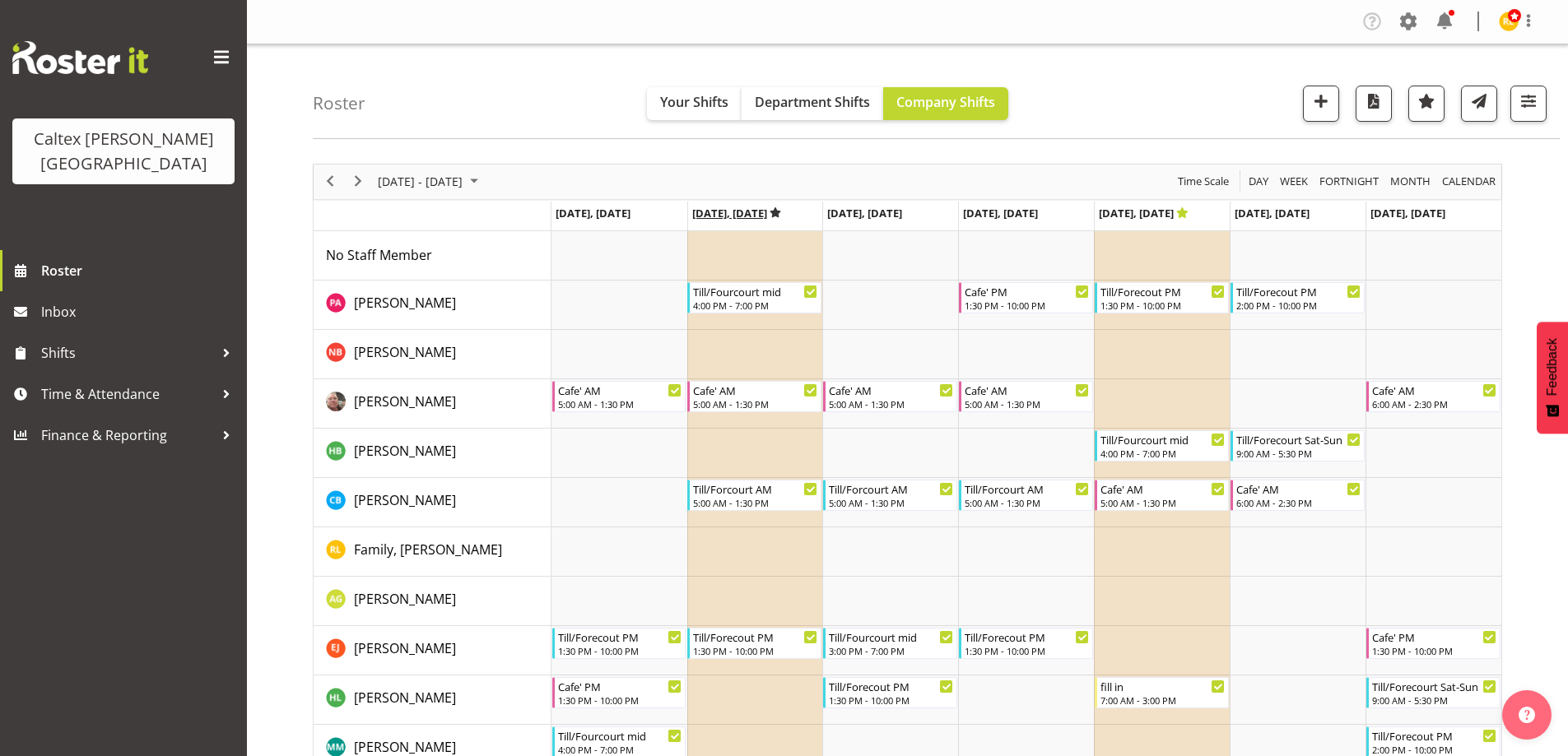
click at [781, 213] on icon "Timeline Week of August 28, 2025" at bounding box center [776, 212] width 12 height 11
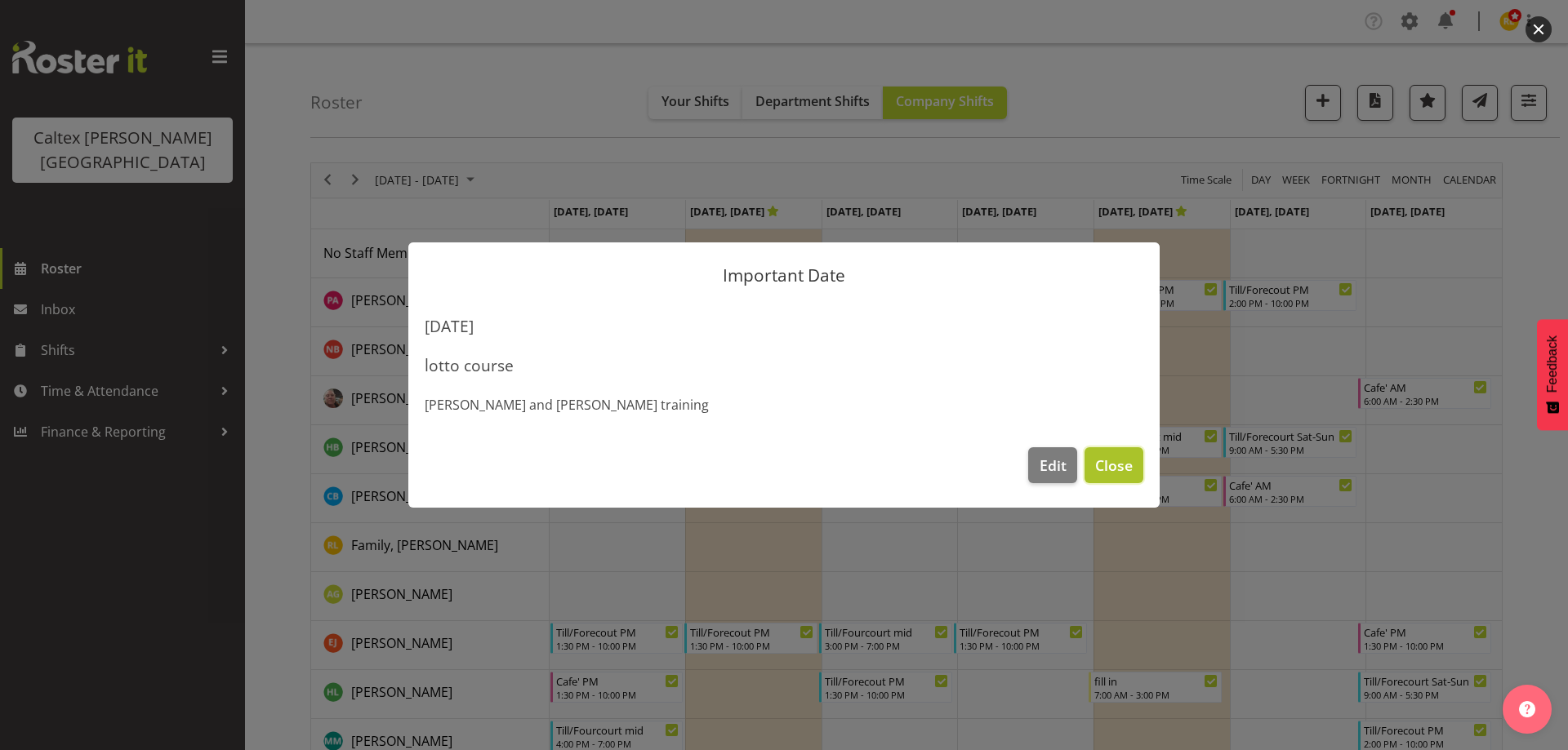
click at [1125, 469] on span "Close" at bounding box center [1114, 465] width 38 height 21
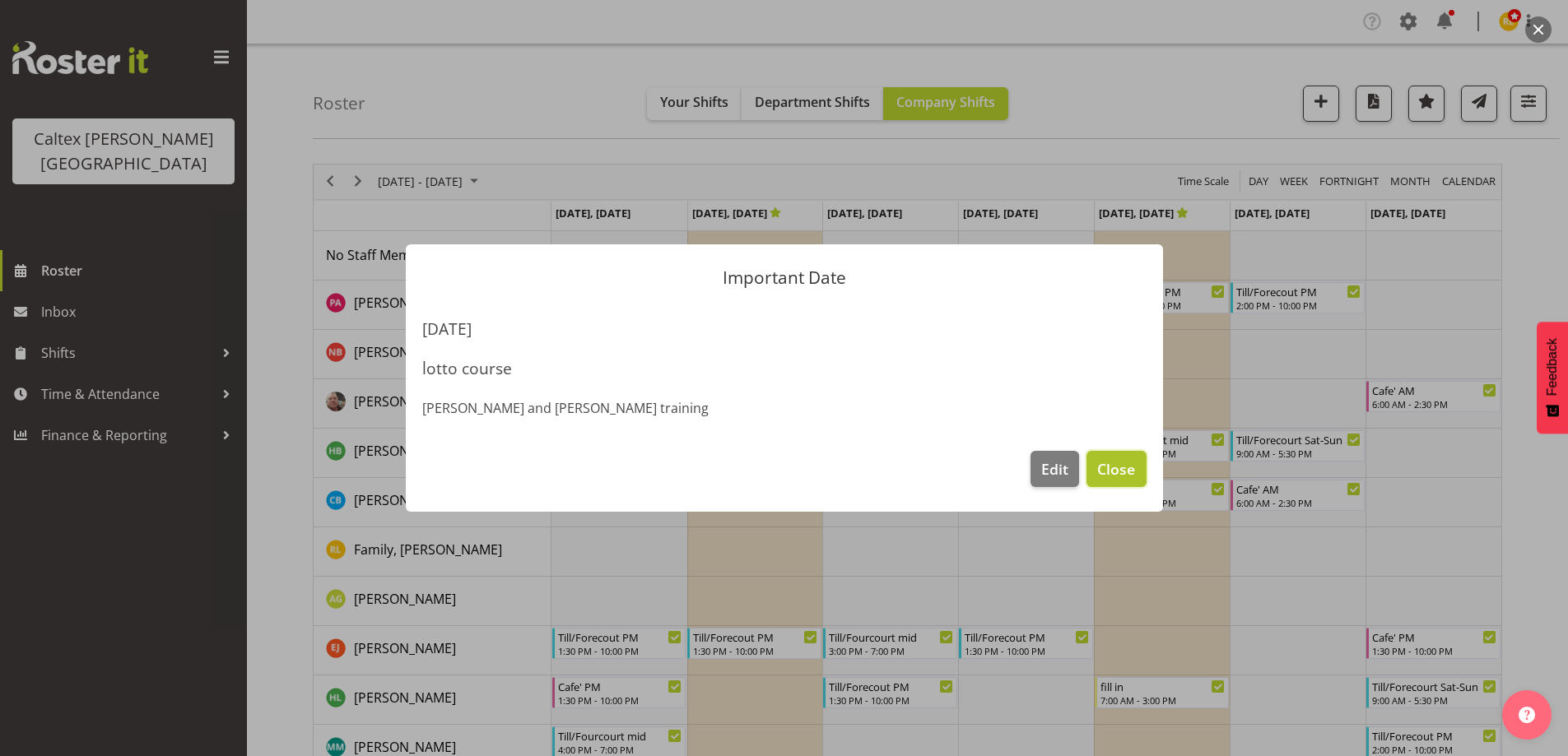
click at [1141, 462] on button "Close" at bounding box center [1116, 469] width 59 height 36
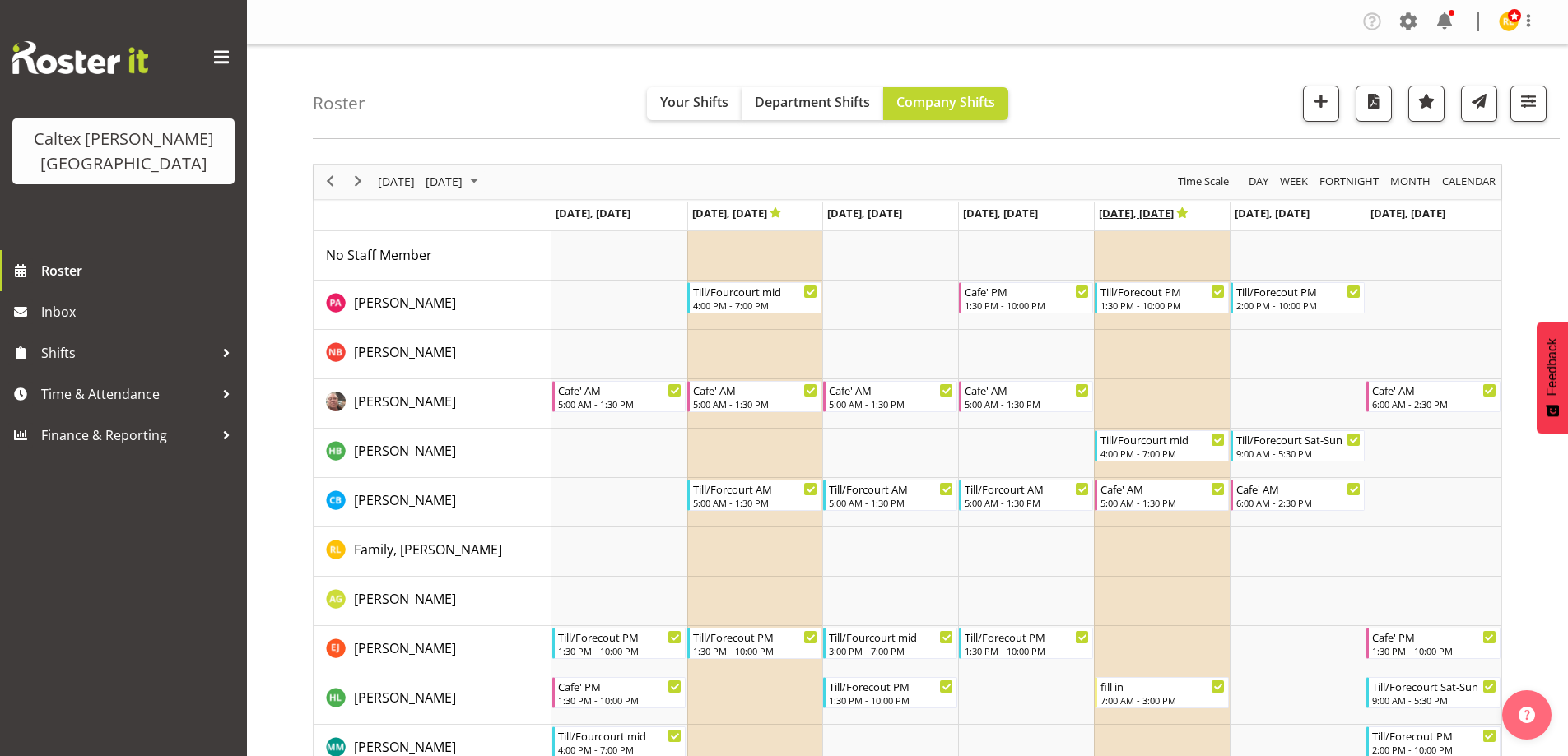
click at [1145, 217] on span "Aug 29, Friday" at bounding box center [1144, 213] width 90 height 14
click at [1176, 214] on icon "Timeline Week of August 28, 2025" at bounding box center [1182, 212] width 13 height 11
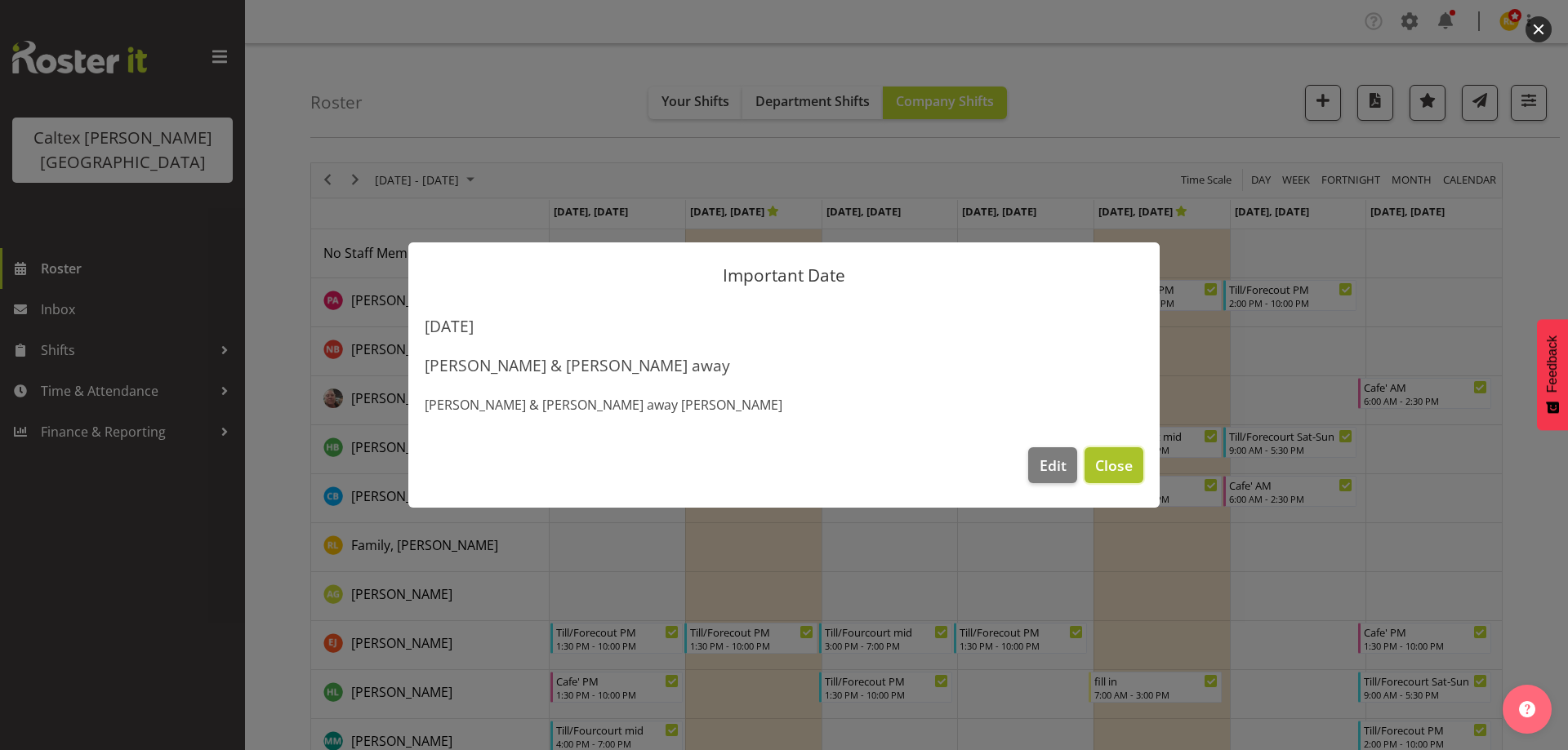
click at [1108, 464] on span "Close" at bounding box center [1114, 465] width 38 height 21
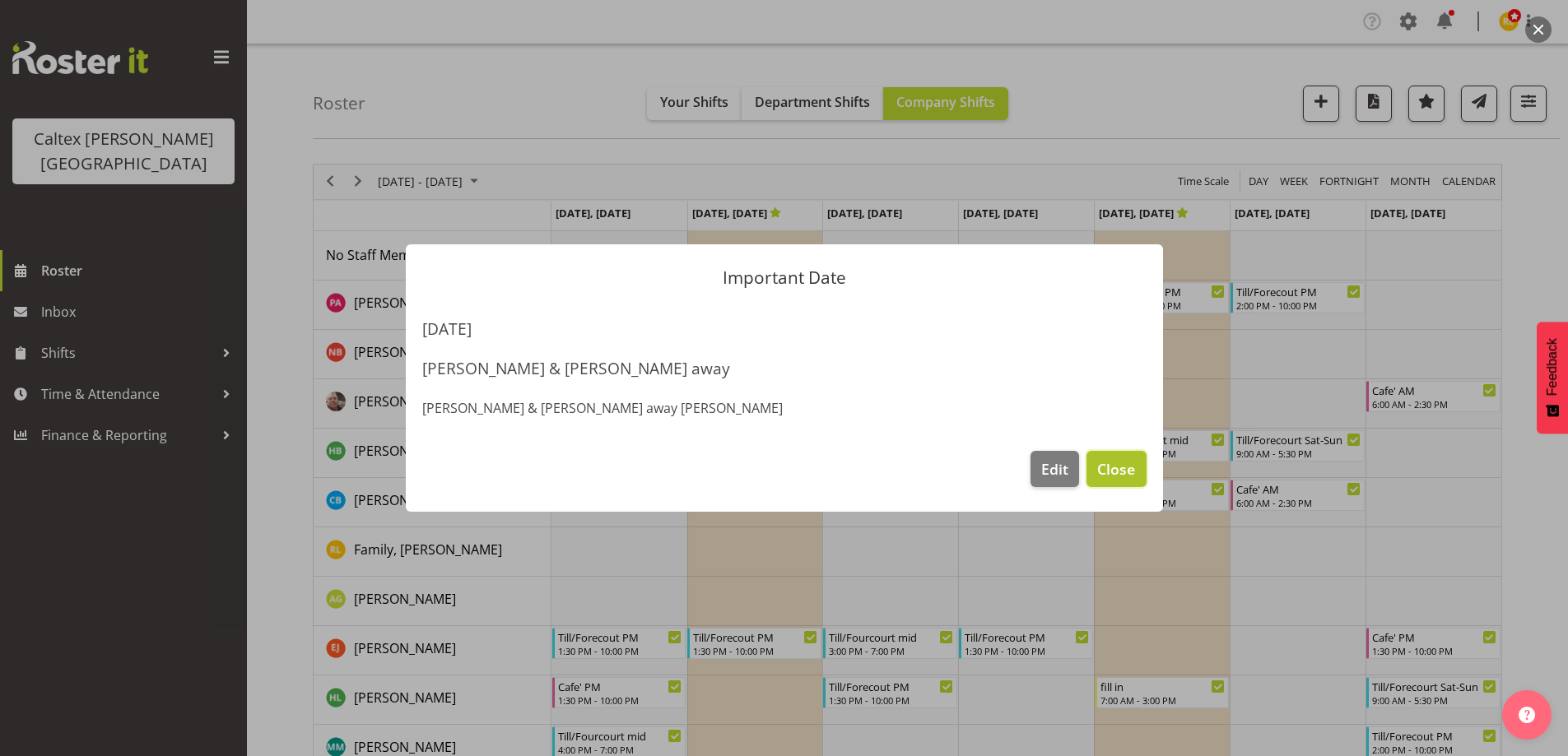
click at [1109, 466] on span "Close" at bounding box center [1116, 468] width 38 height 21
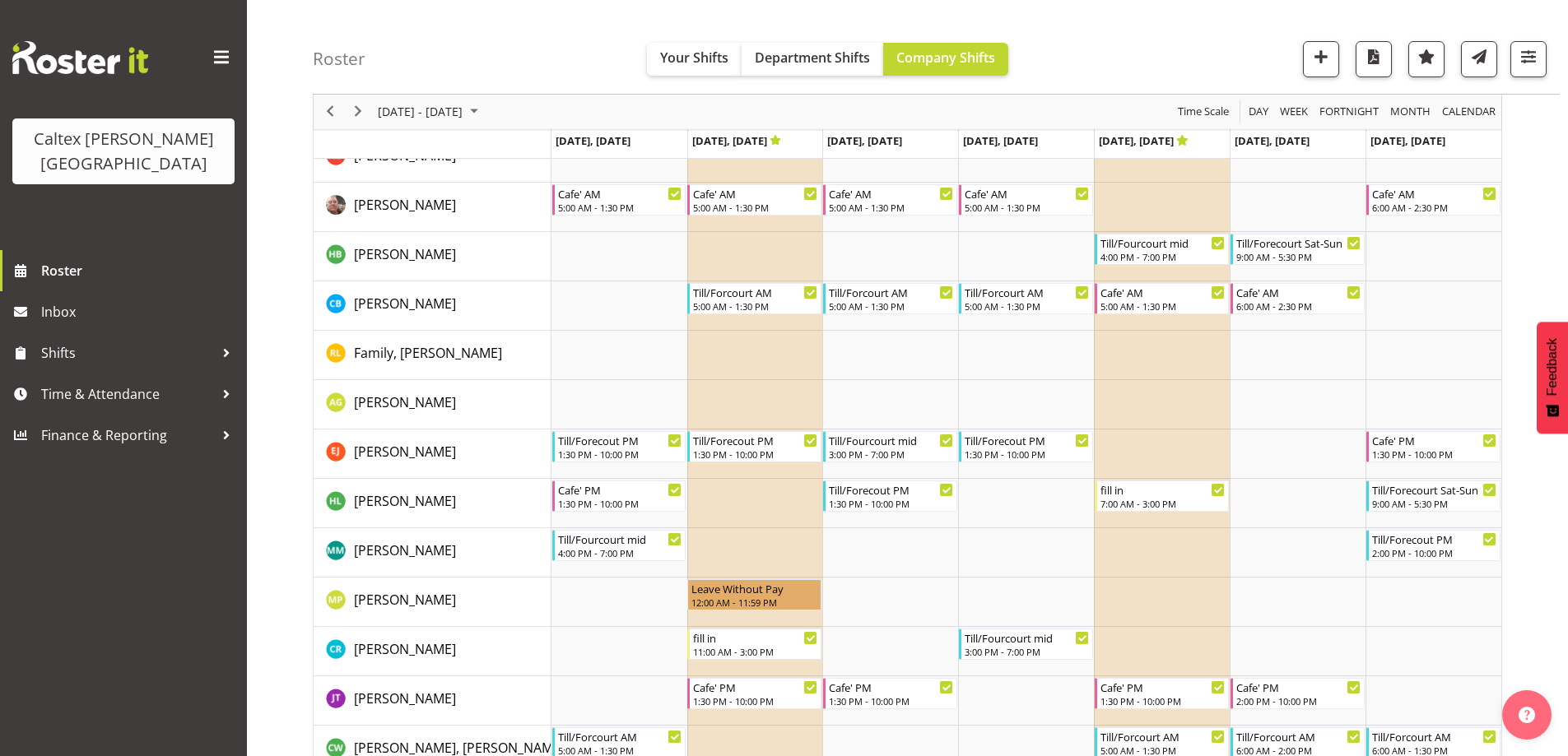
scroll to position [229, 0]
